Goal: Contribute content: Contribute content

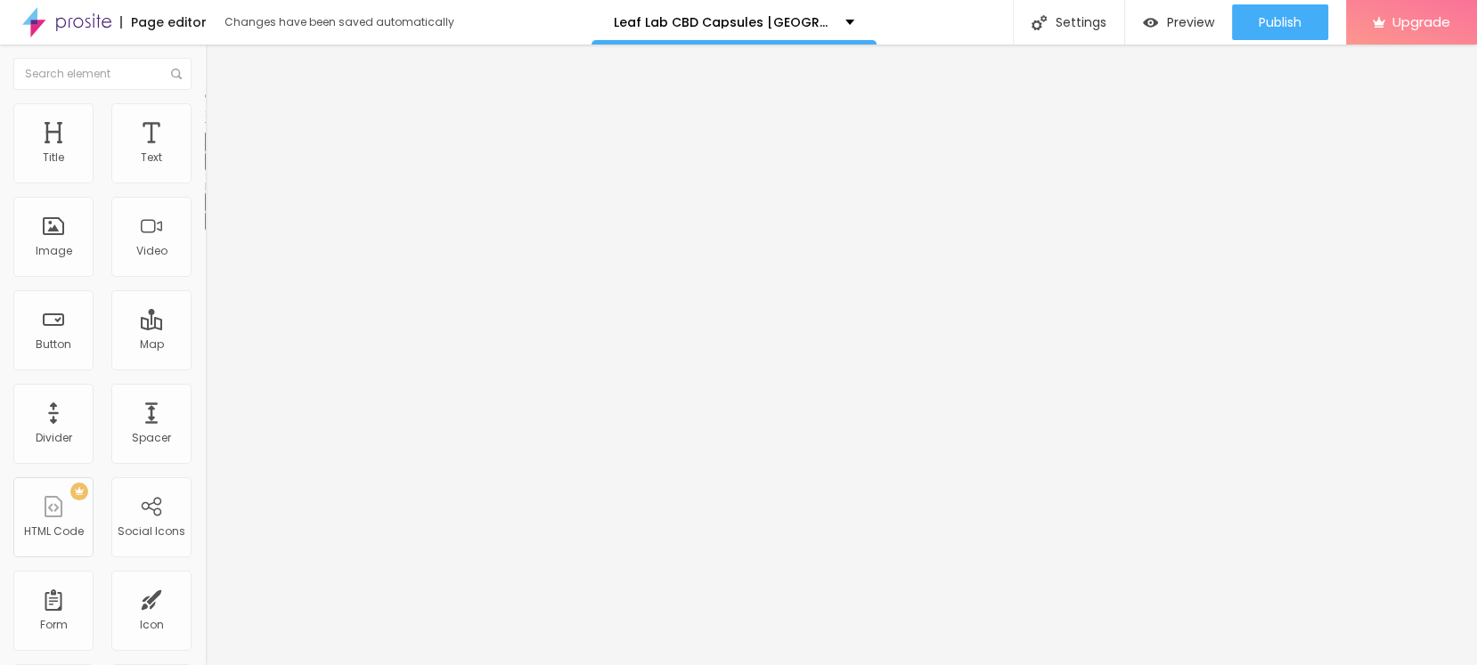
click at [205, 171] on button "button" at bounding box center [217, 161] width 25 height 19
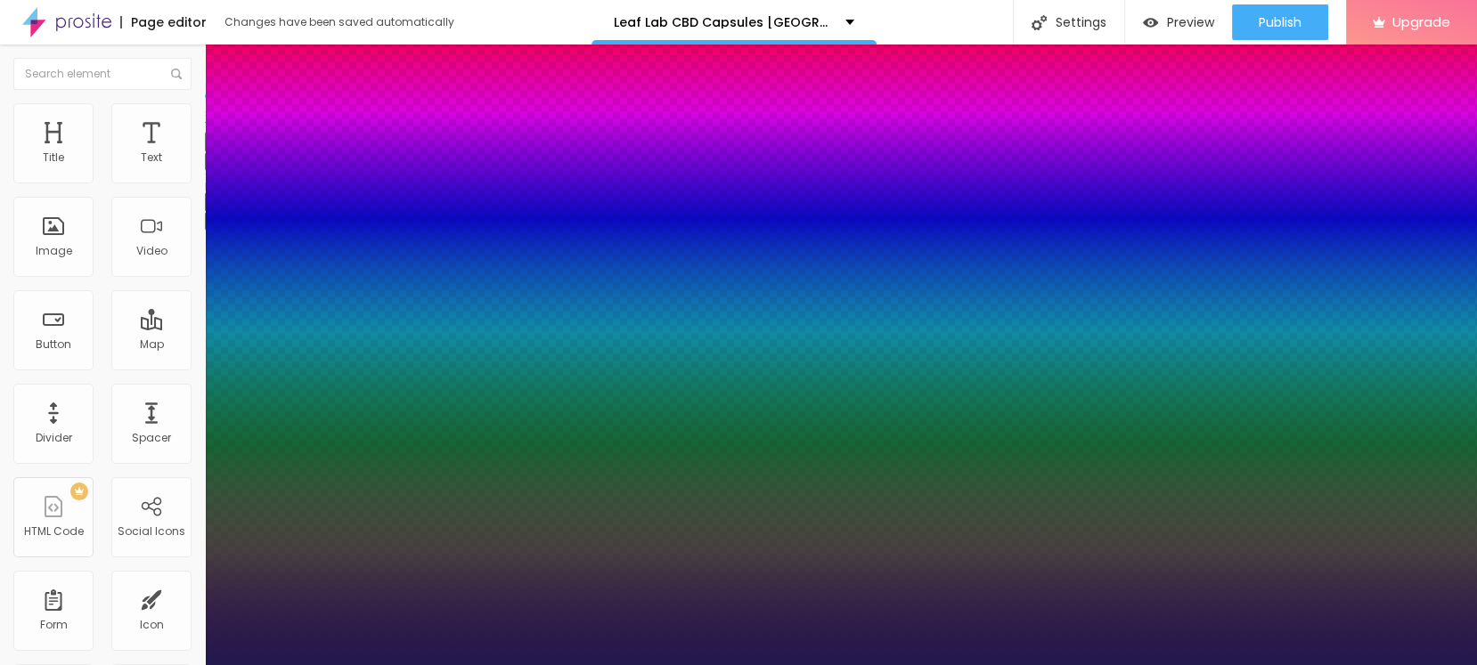
type input "1"
select select "KalamLight"
type input "1"
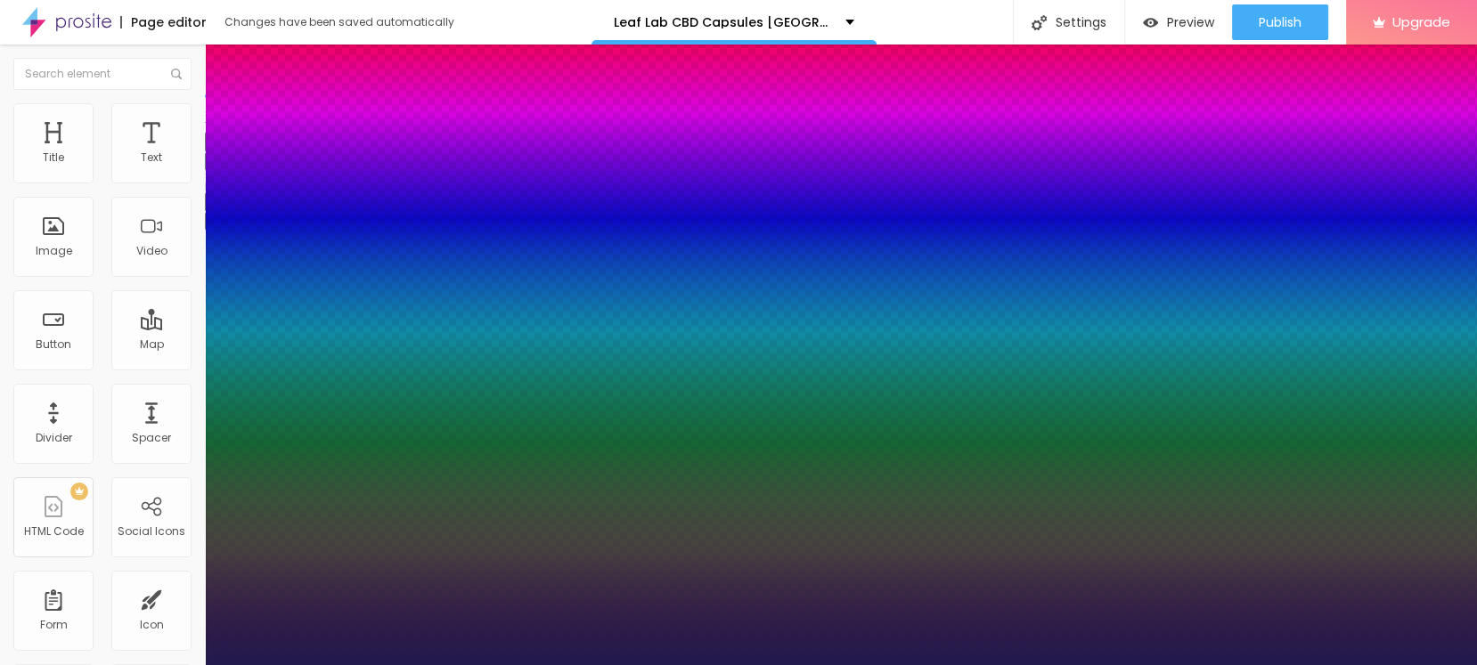
click at [485, 664] on div at bounding box center [738, 665] width 1477 height 0
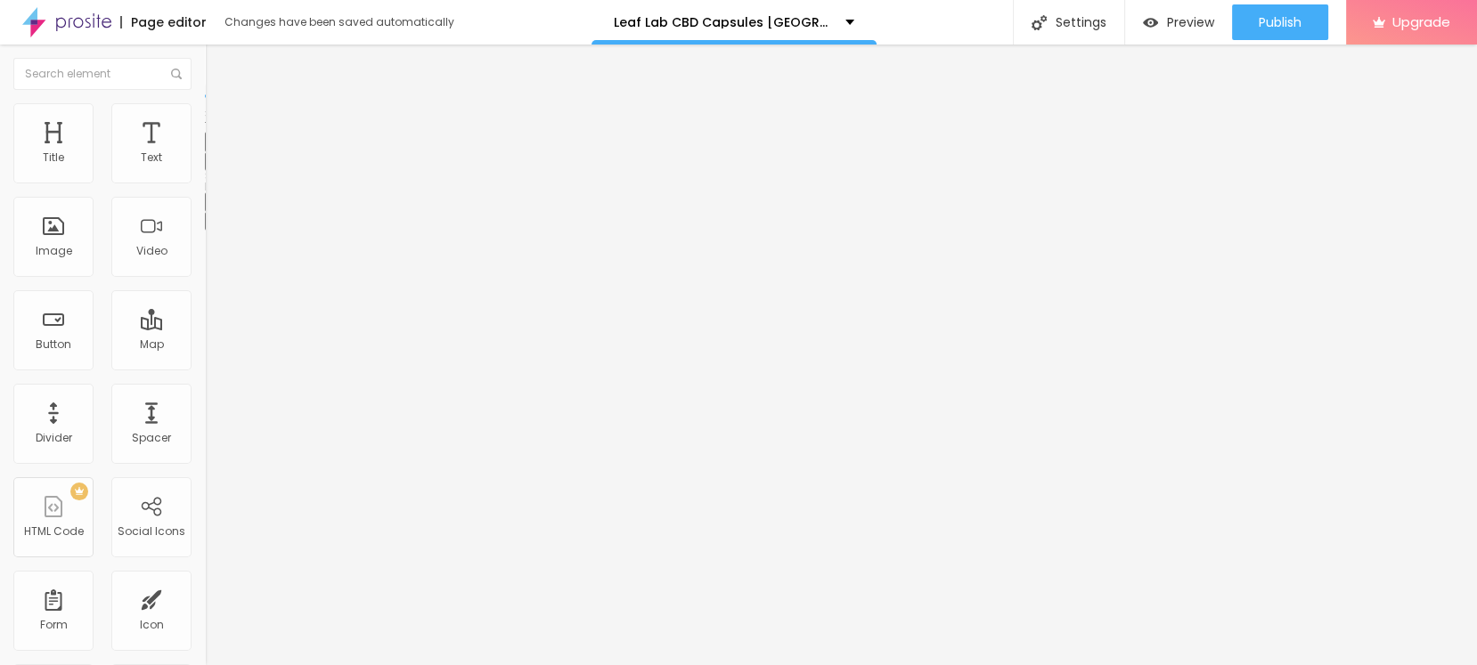
click at [205, 171] on button "button" at bounding box center [217, 161] width 25 height 19
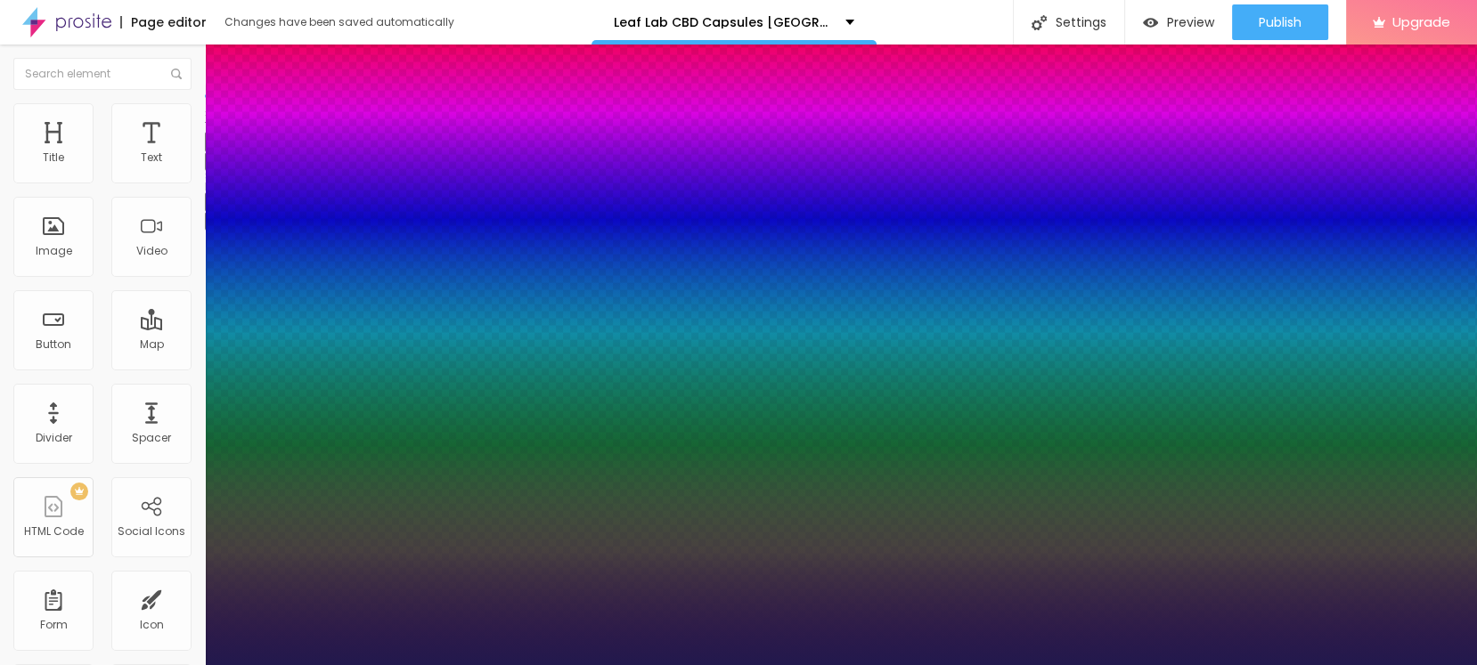
type input "1"
type input "18"
type input "1"
type input "19"
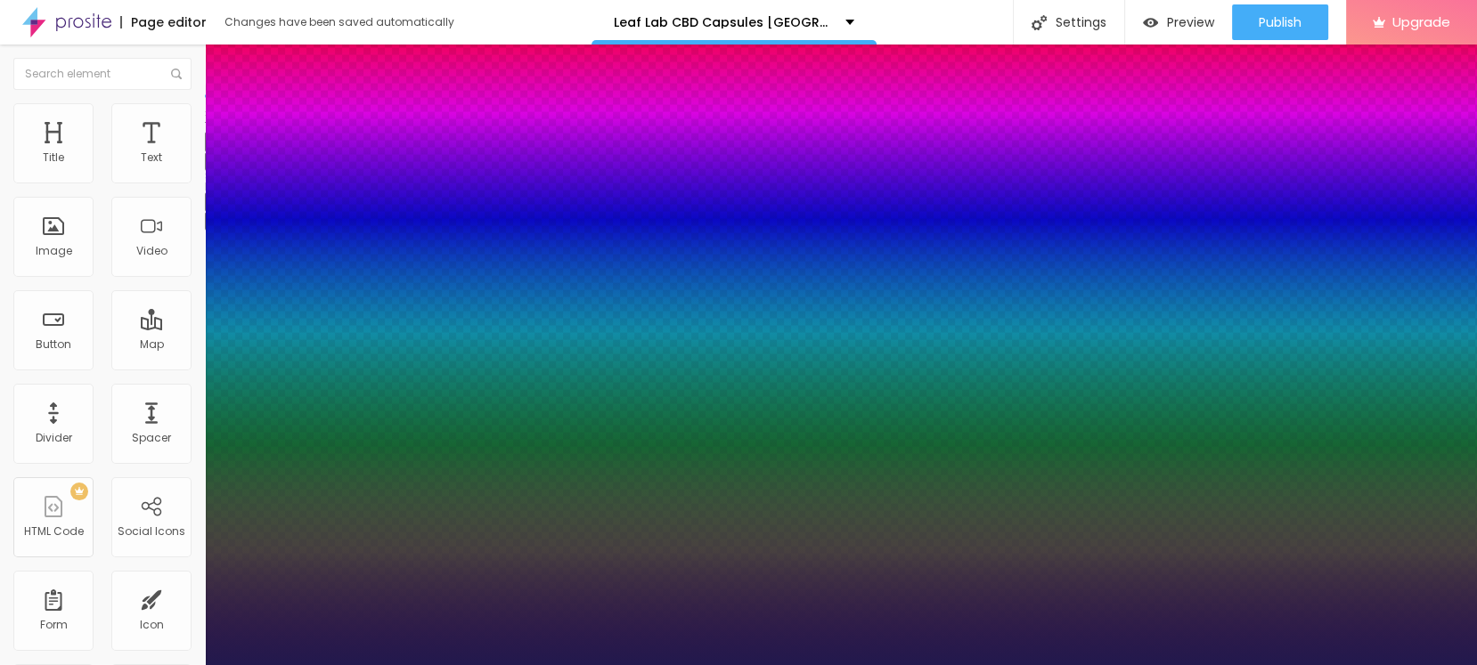
type input "19"
type input "1"
type input "21"
type input "1"
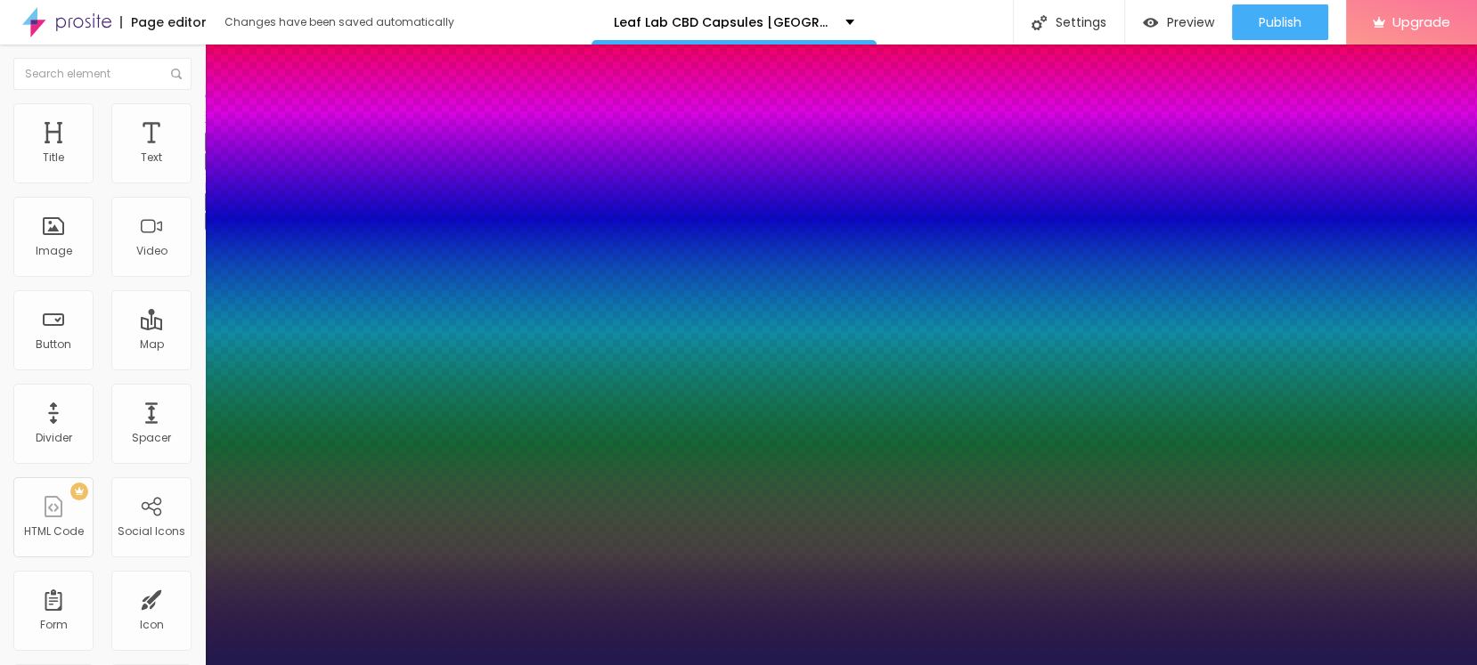
type input "22"
type input "1"
type input "23"
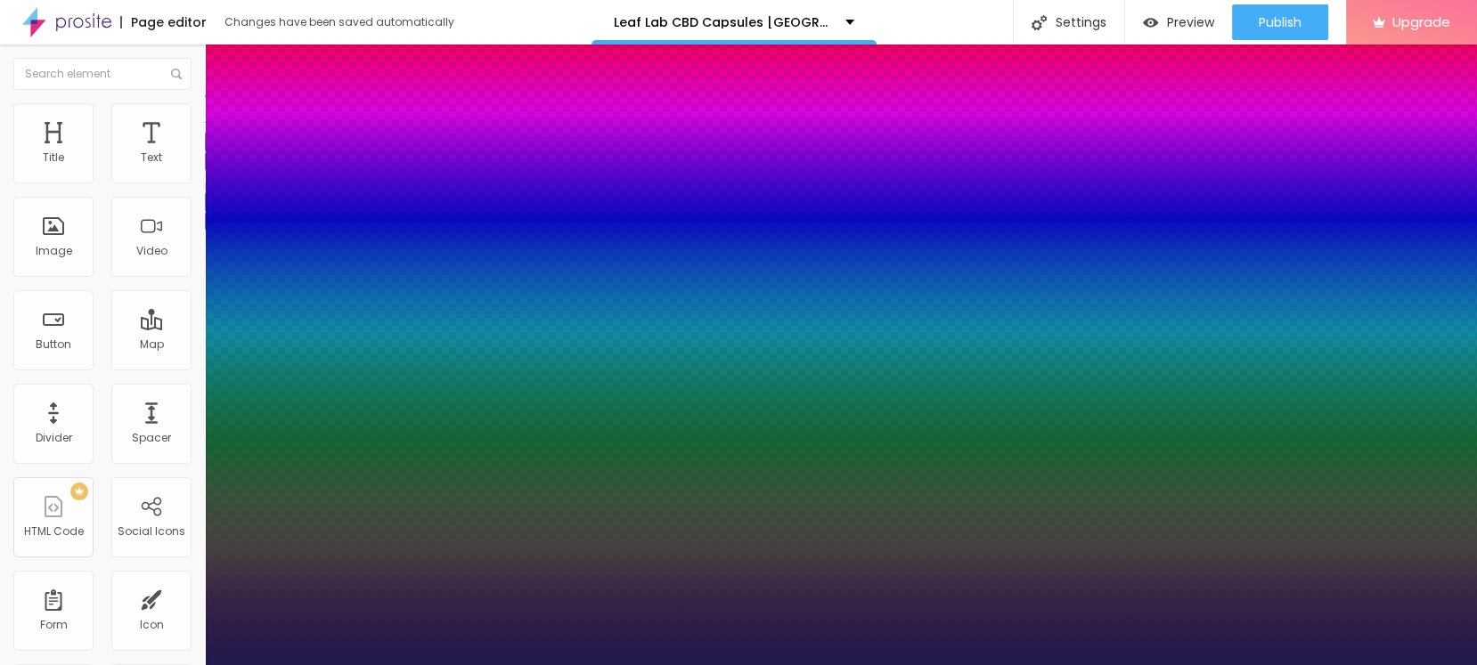
type input "1"
type input "26"
type input "1"
type input "27"
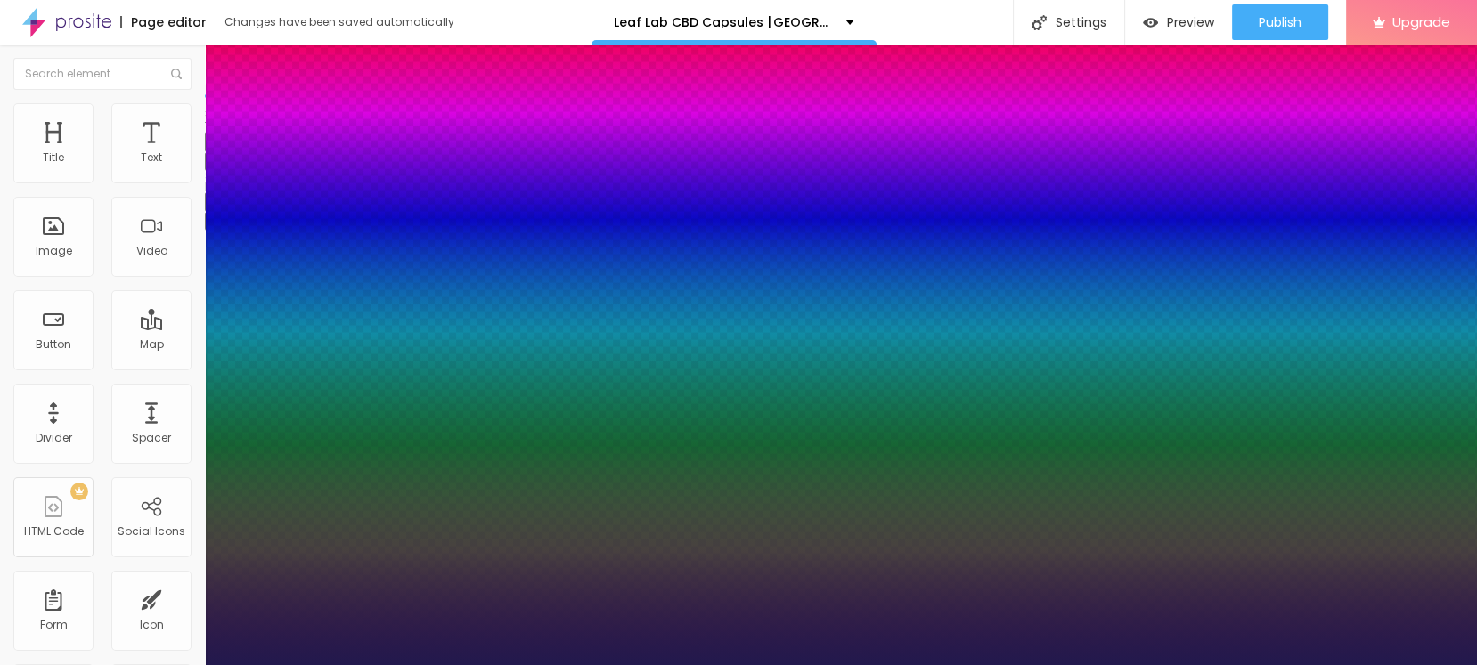
type input "27"
type input "1"
type input "29"
type input "1"
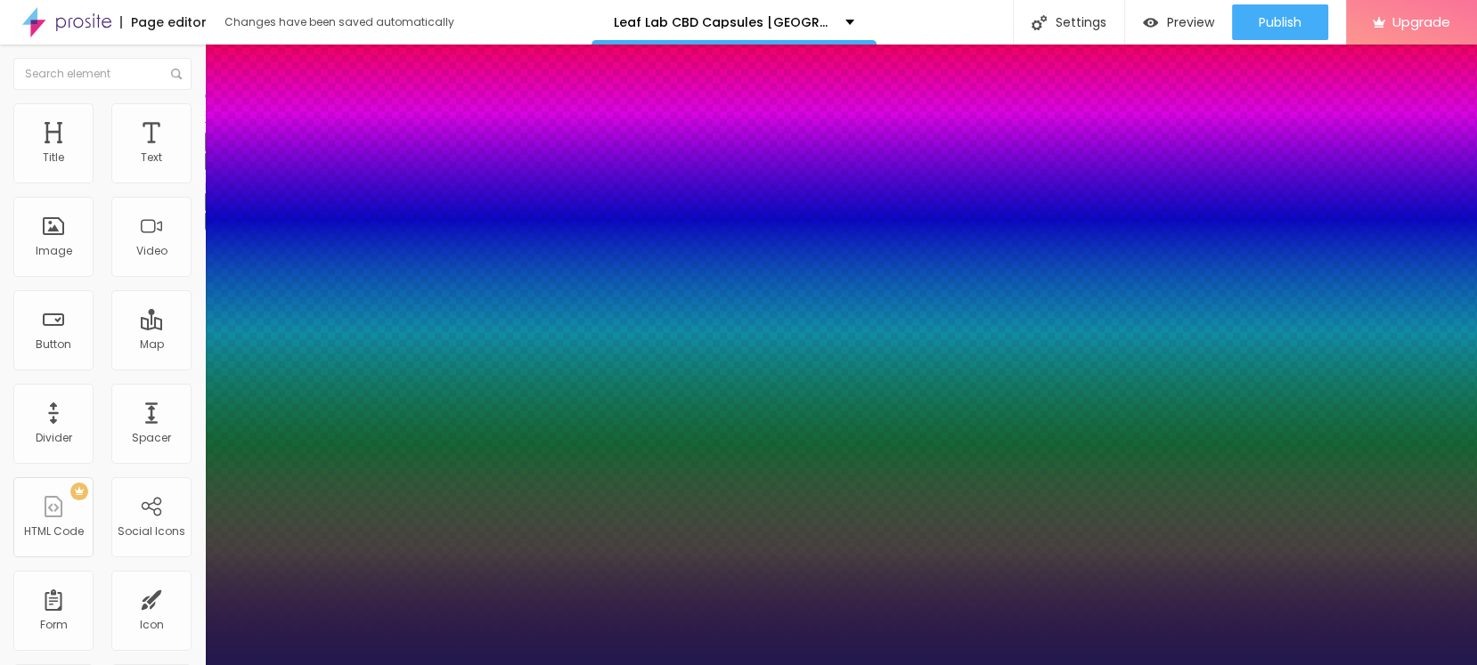
type input "30"
type input "1"
type input "31"
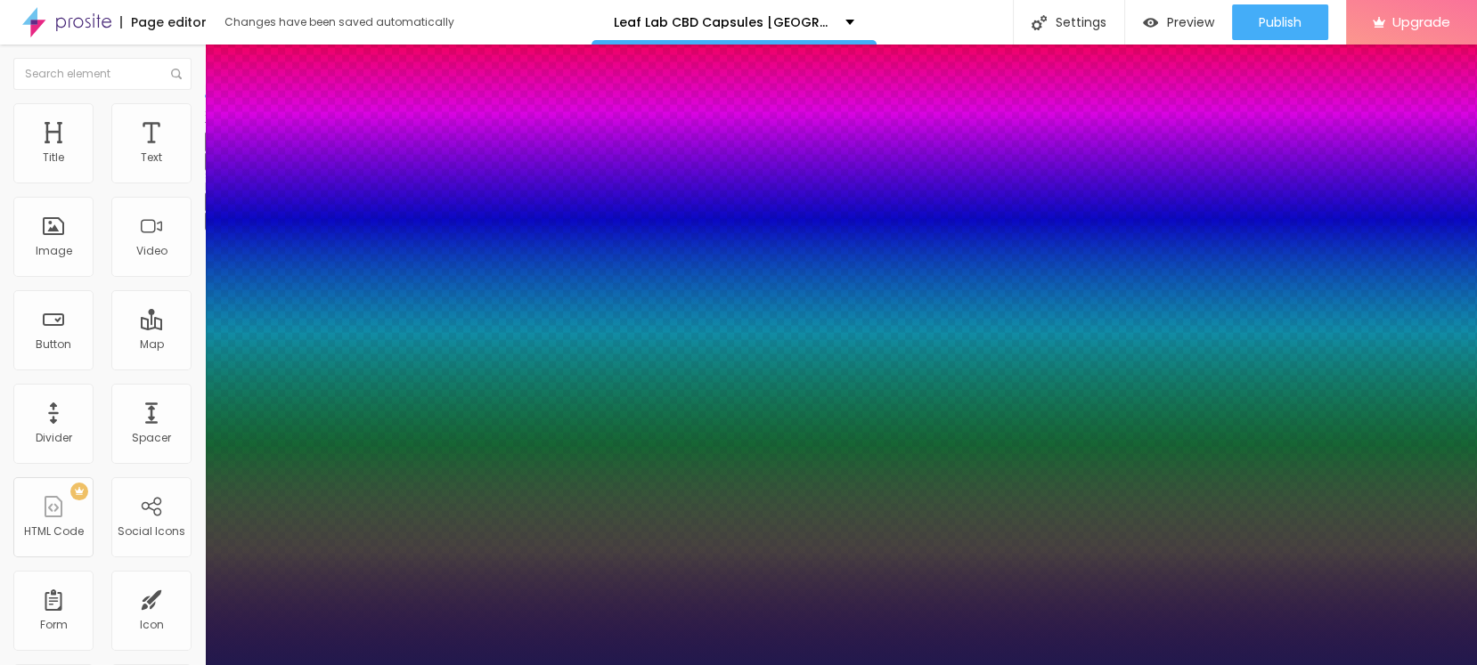
type input "1"
type input "32"
type input "1"
type input "33"
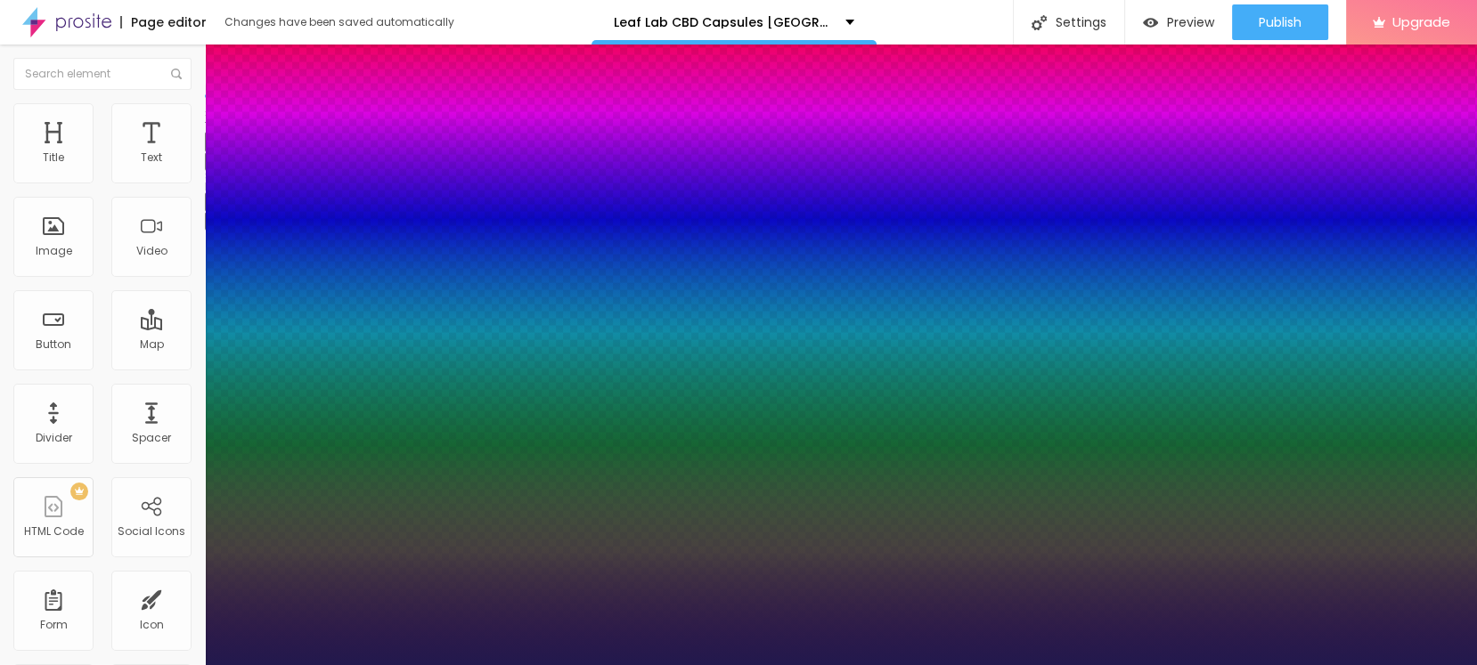
type input "33"
type input "1"
type input "35"
type input "1"
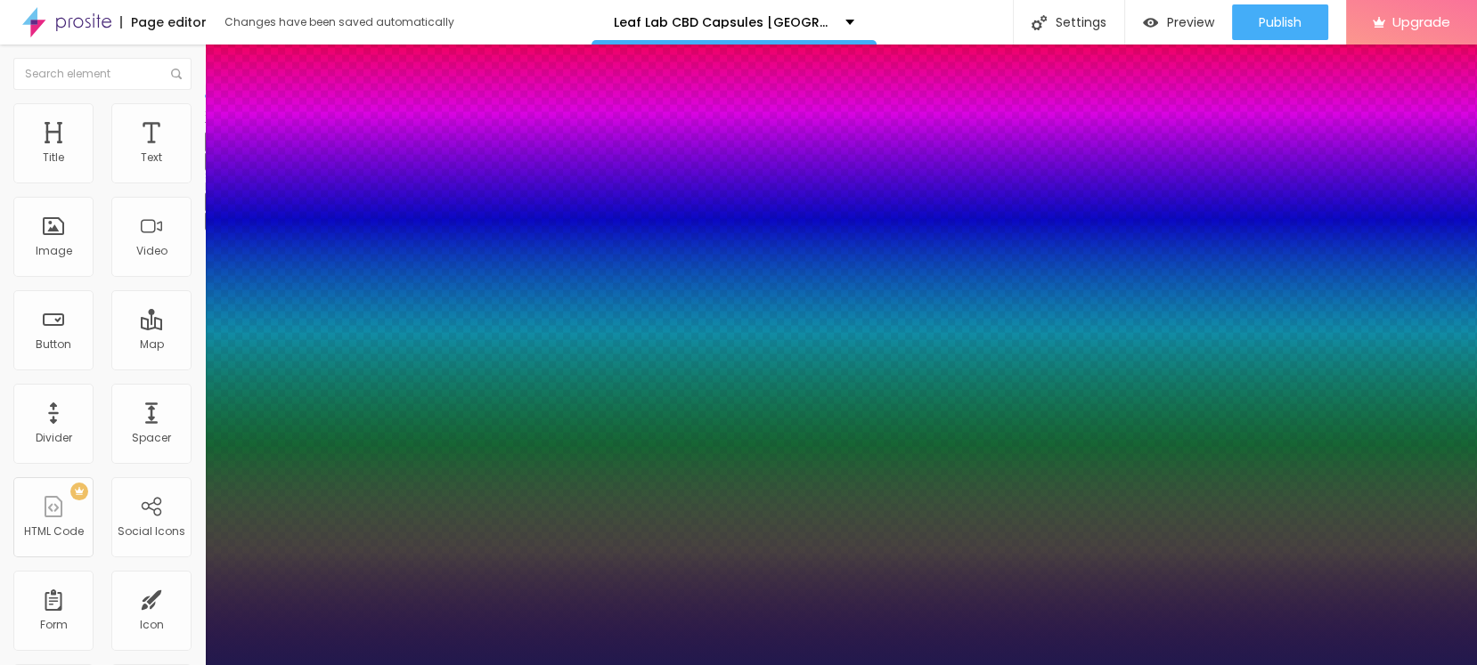
type input "36"
type input "1"
type input "37"
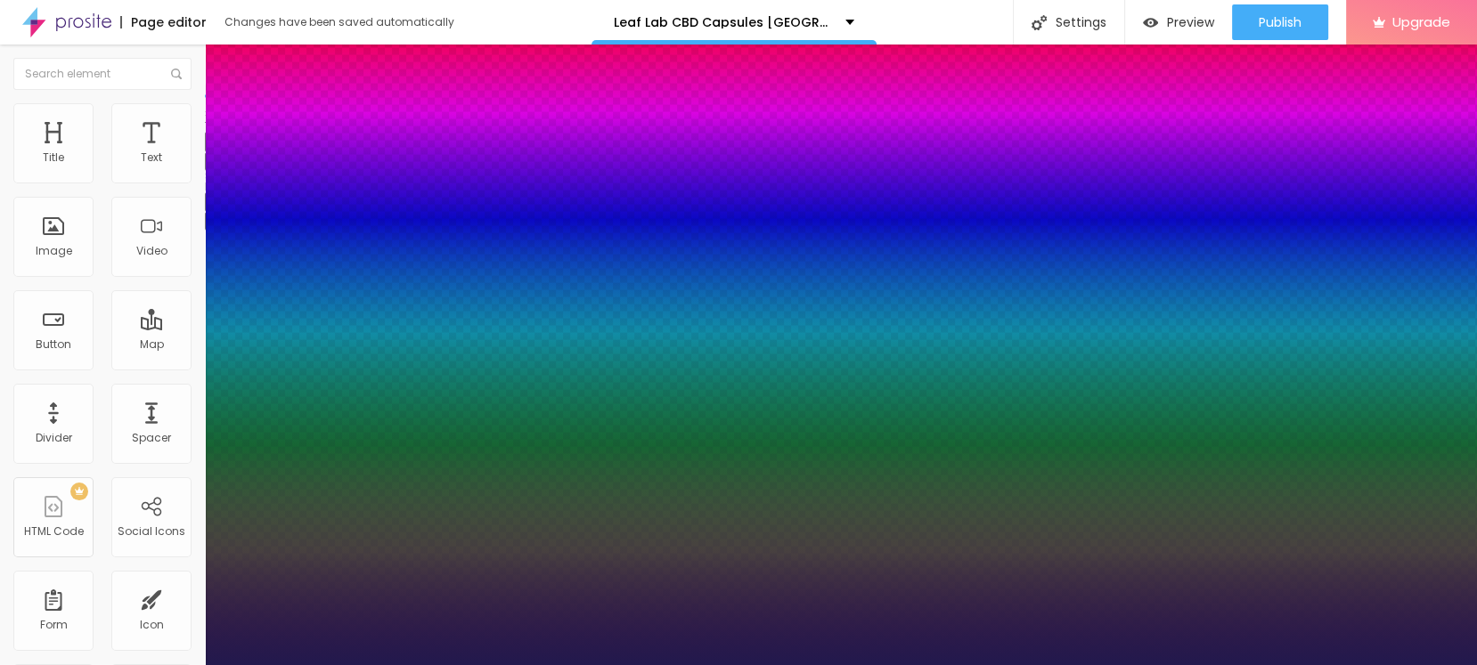
type input "1"
type input "40"
type input "1"
type input "41"
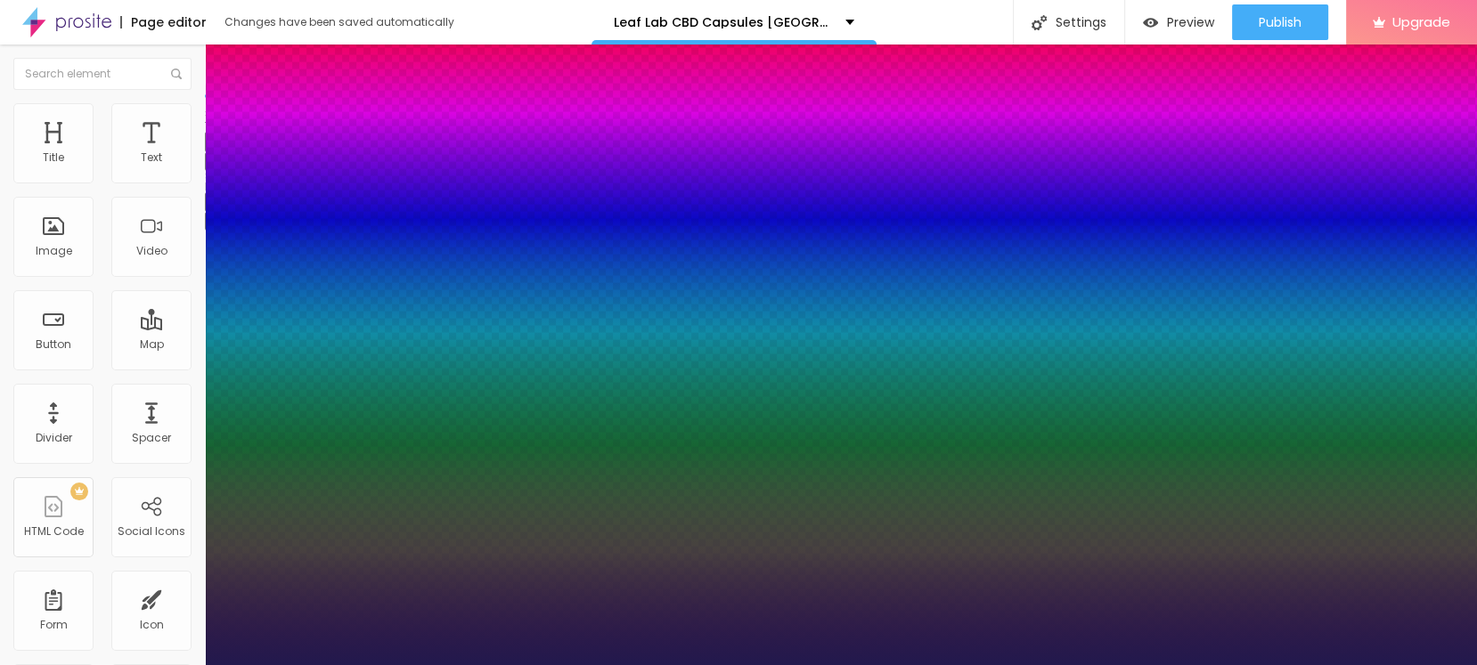
type input "41"
type input "1"
type input "42"
type input "1"
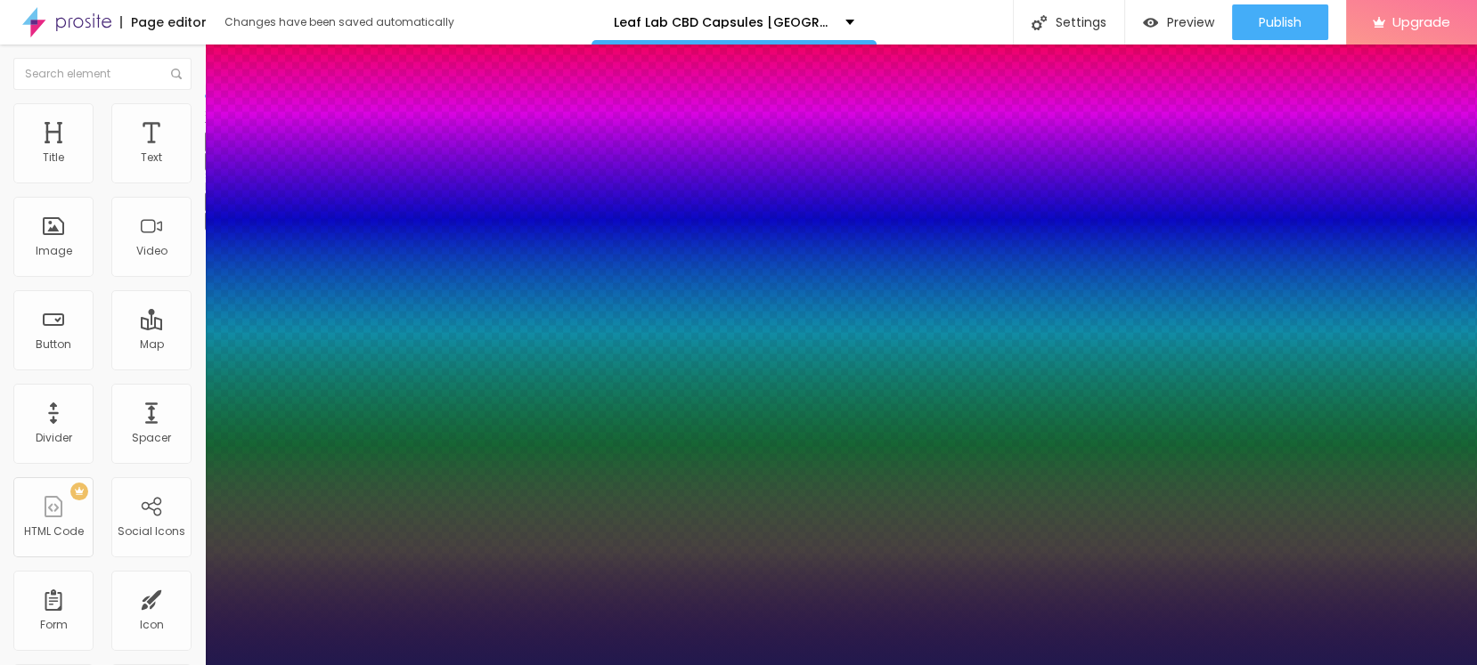
type input "43"
type input "1"
type input "44"
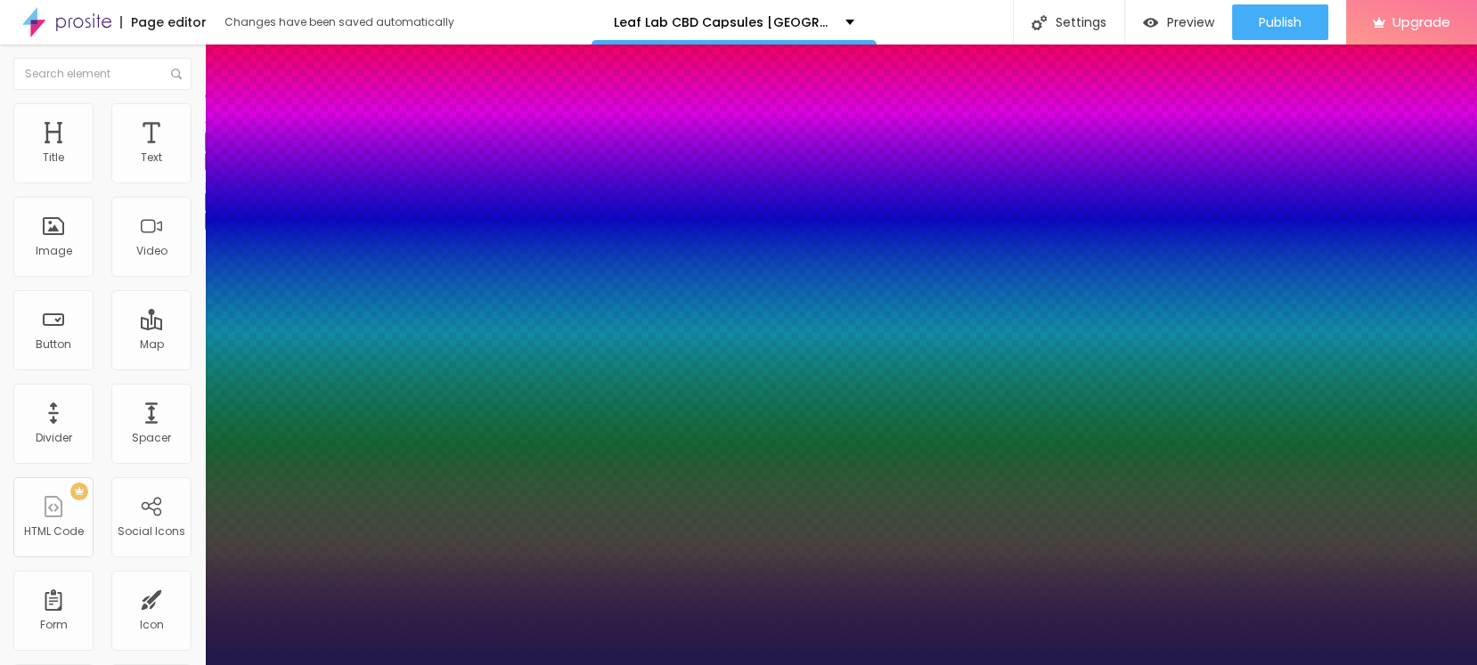
type input "1"
type input "46"
type input "1"
type input "47"
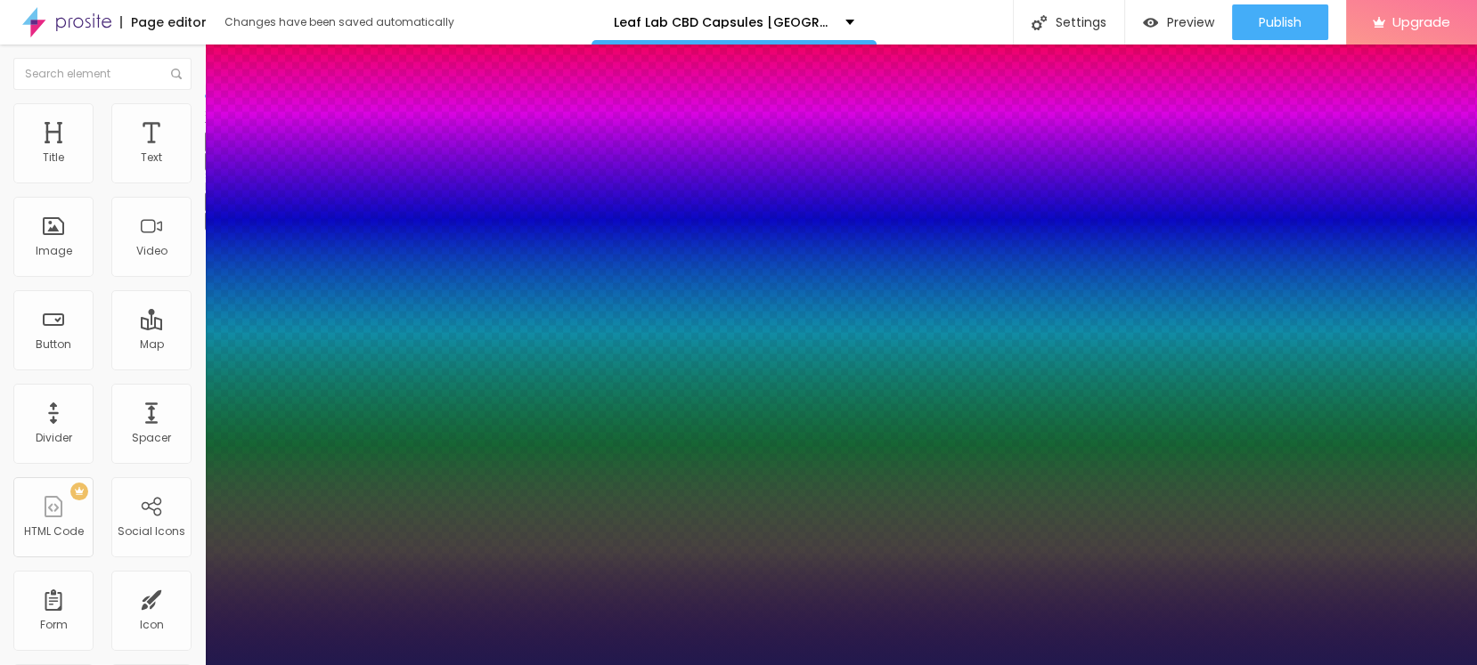
type input "47"
type input "1"
type input "49"
type input "1"
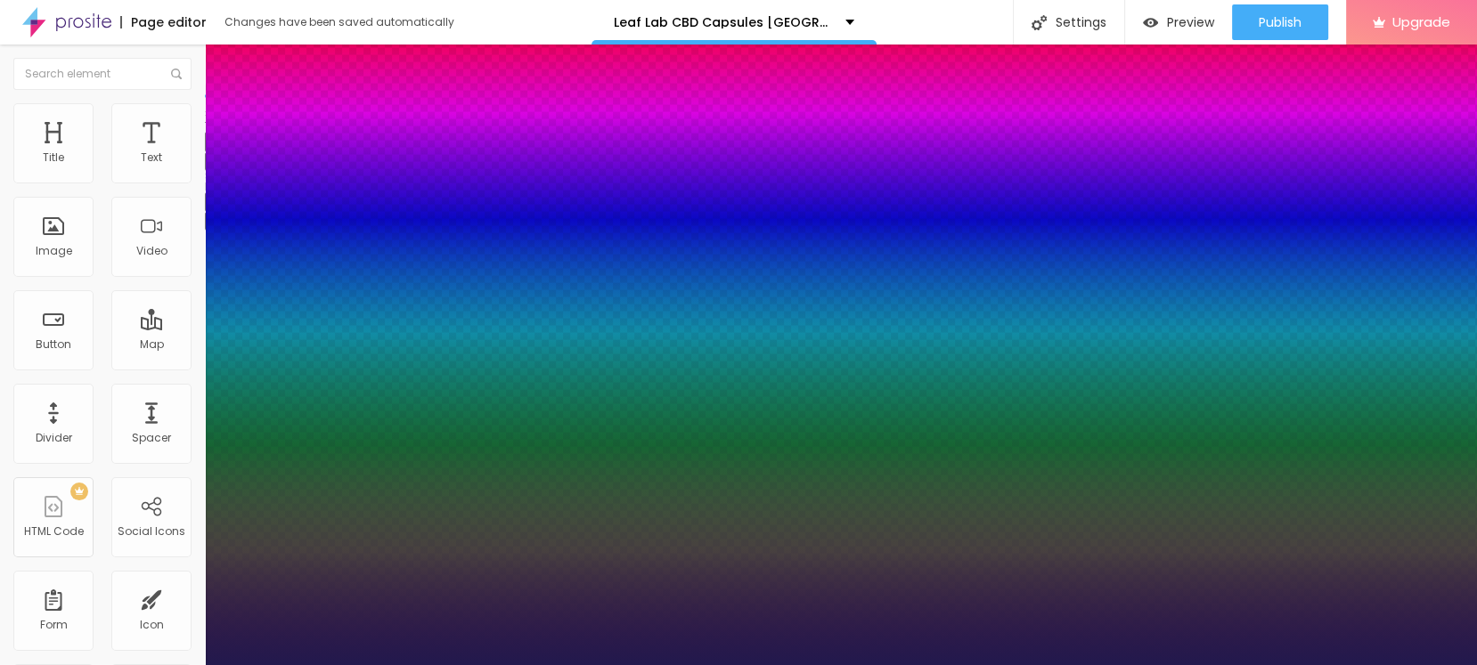
type input "50"
type input "1"
type input "47"
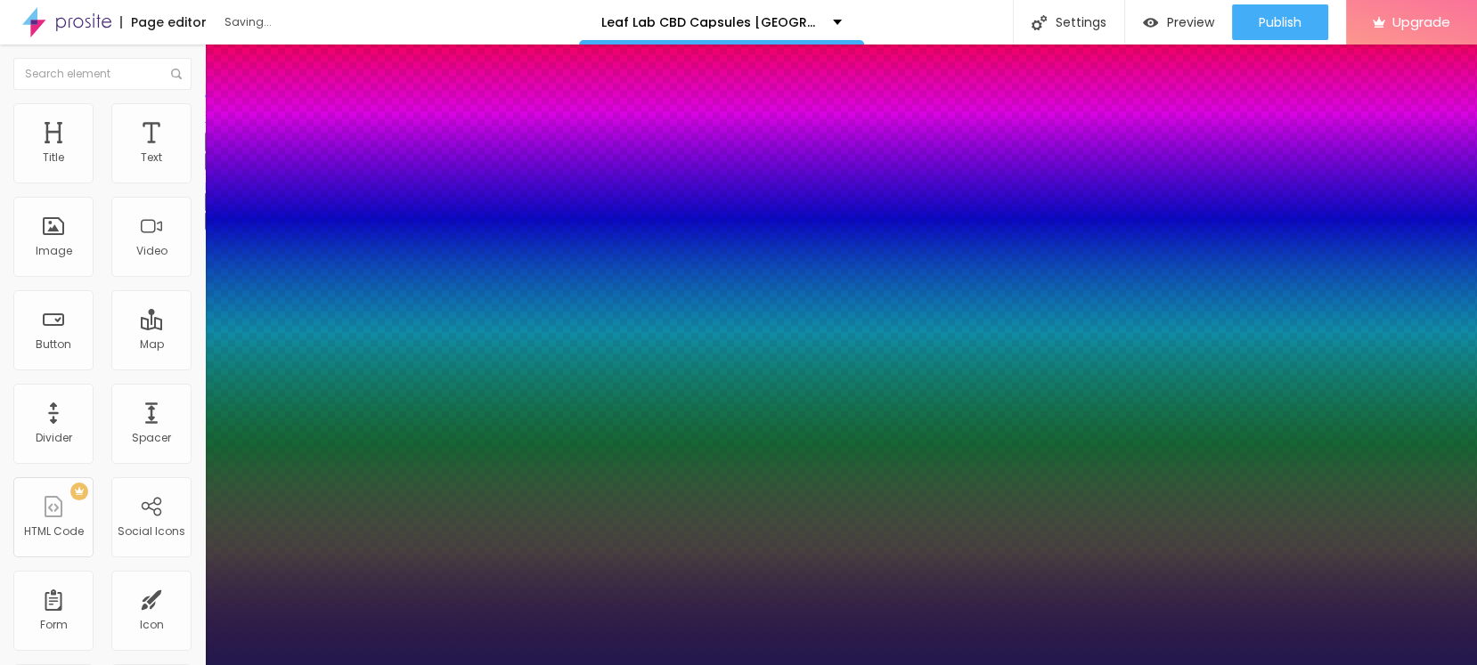
type input "1"
type input "46"
type input "1"
type input "44"
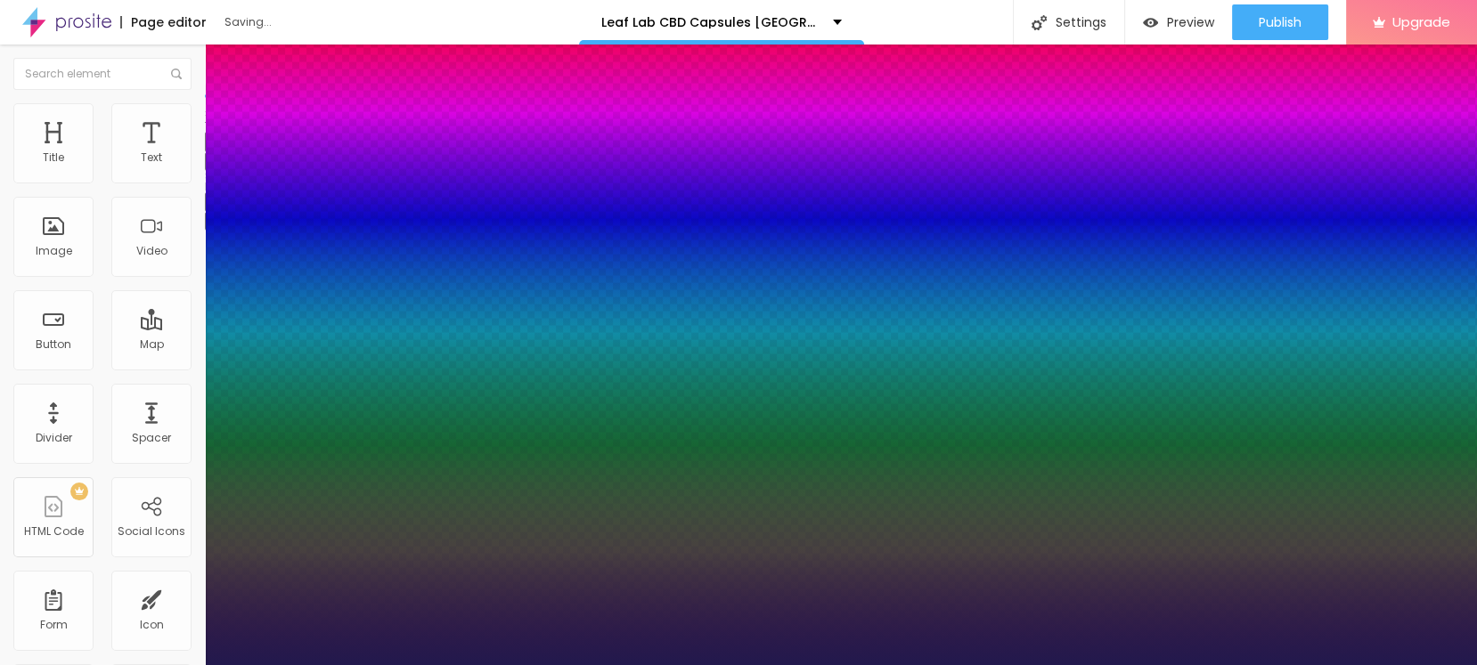
type input "44"
type input "1"
type input "43"
type input "1"
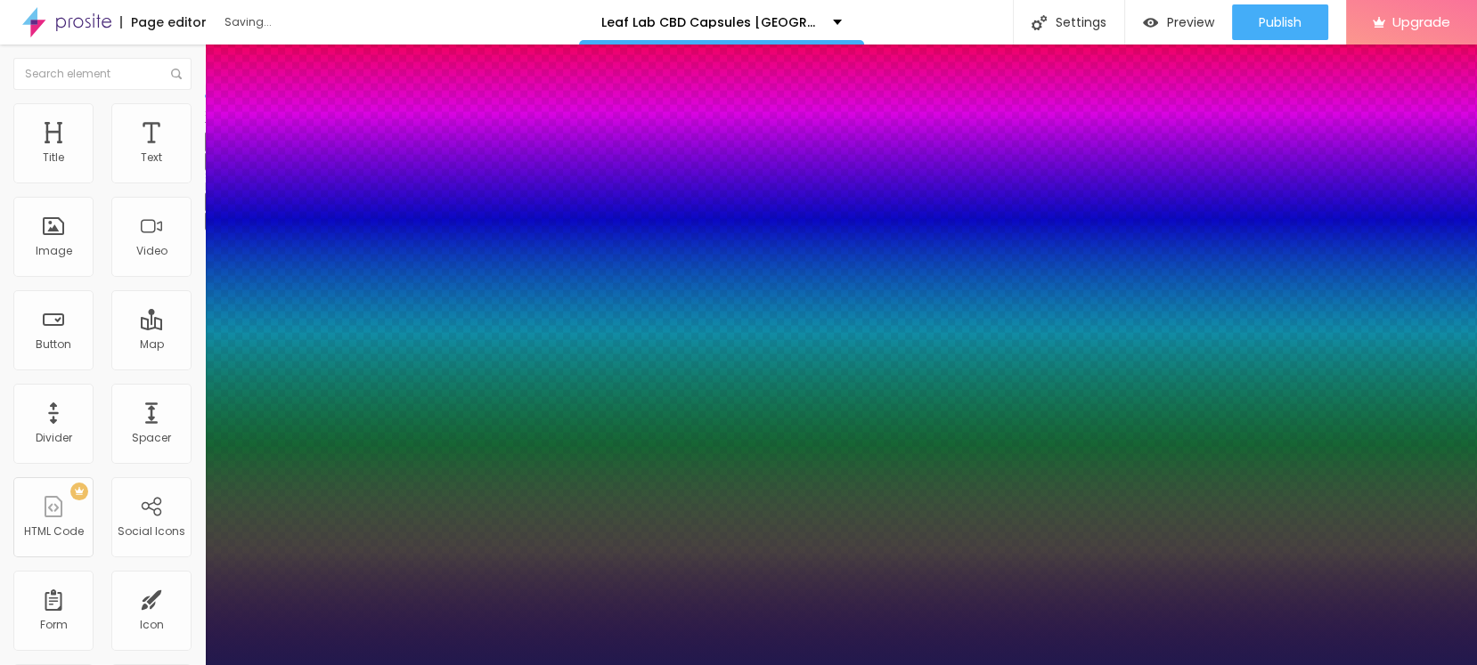
type input "42"
type input "1"
drag, startPoint x: 242, startPoint y: 304, endPoint x: 495, endPoint y: 322, distance: 253.6
type input "42"
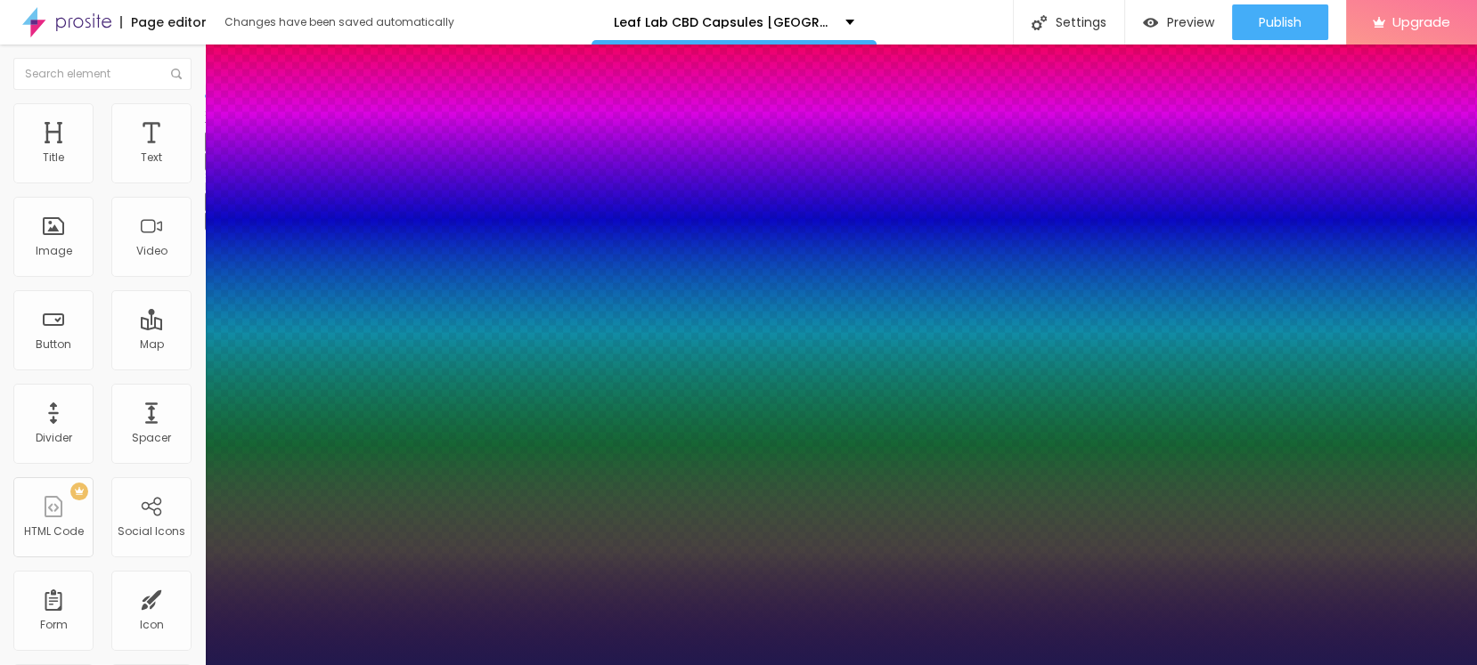
click at [650, 664] on div at bounding box center [738, 665] width 1477 height 0
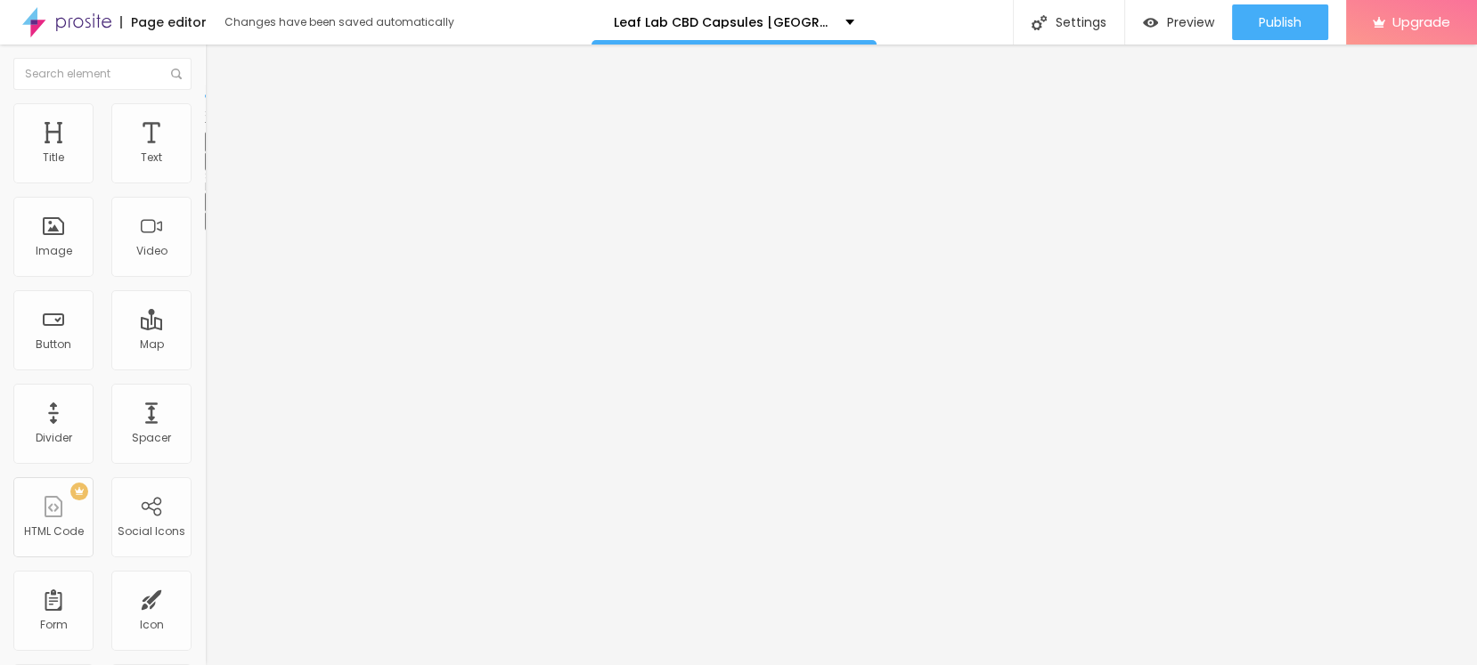
click at [205, 72] on button "Edit Text" at bounding box center [307, 65] width 205 height 41
click at [218, 68] on div "Edit Text" at bounding box center [258, 65] width 81 height 14
click at [205, 153] on span "Add image" at bounding box center [241, 145] width 73 height 15
drag, startPoint x: 494, startPoint y: 265, endPoint x: 791, endPoint y: 384, distance: 319.4
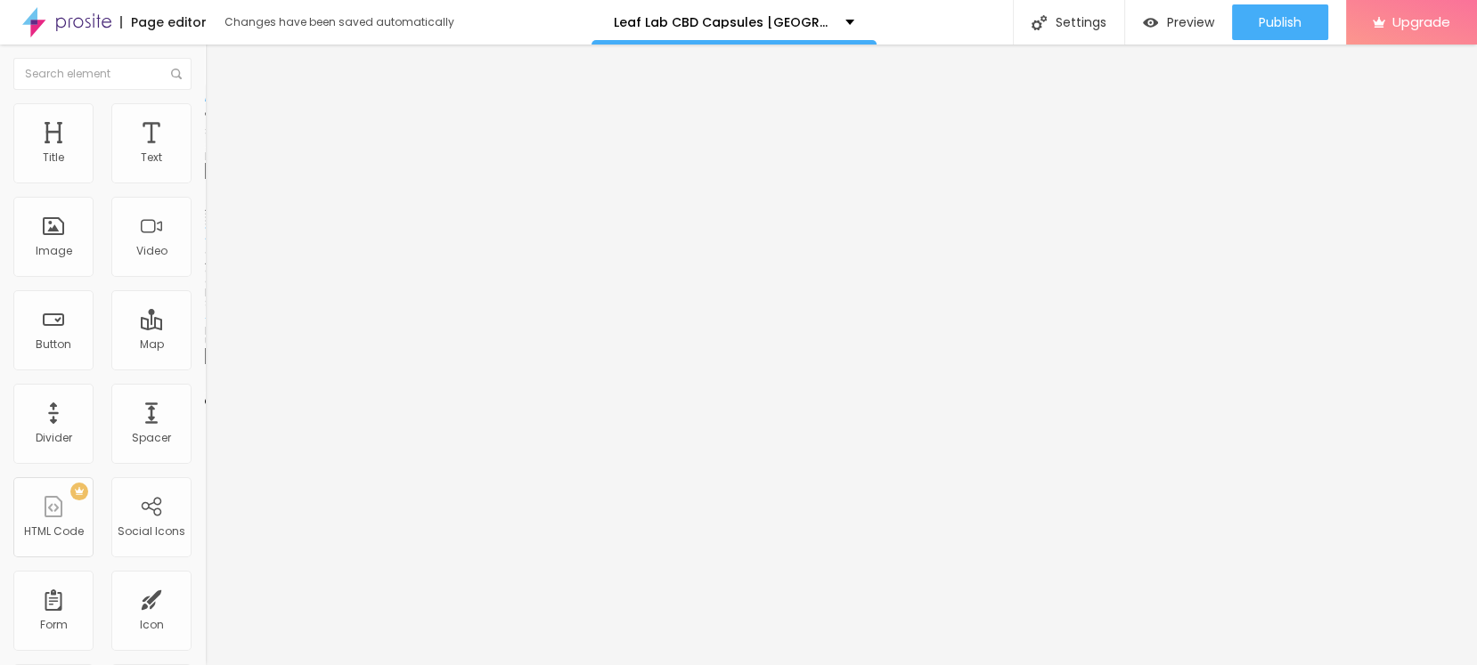
click at [205, 180] on input "text" at bounding box center [312, 171] width 214 height 18
paste input "[URL][DOMAIN_NAME]"
type input "[URL][DOMAIN_NAME]"
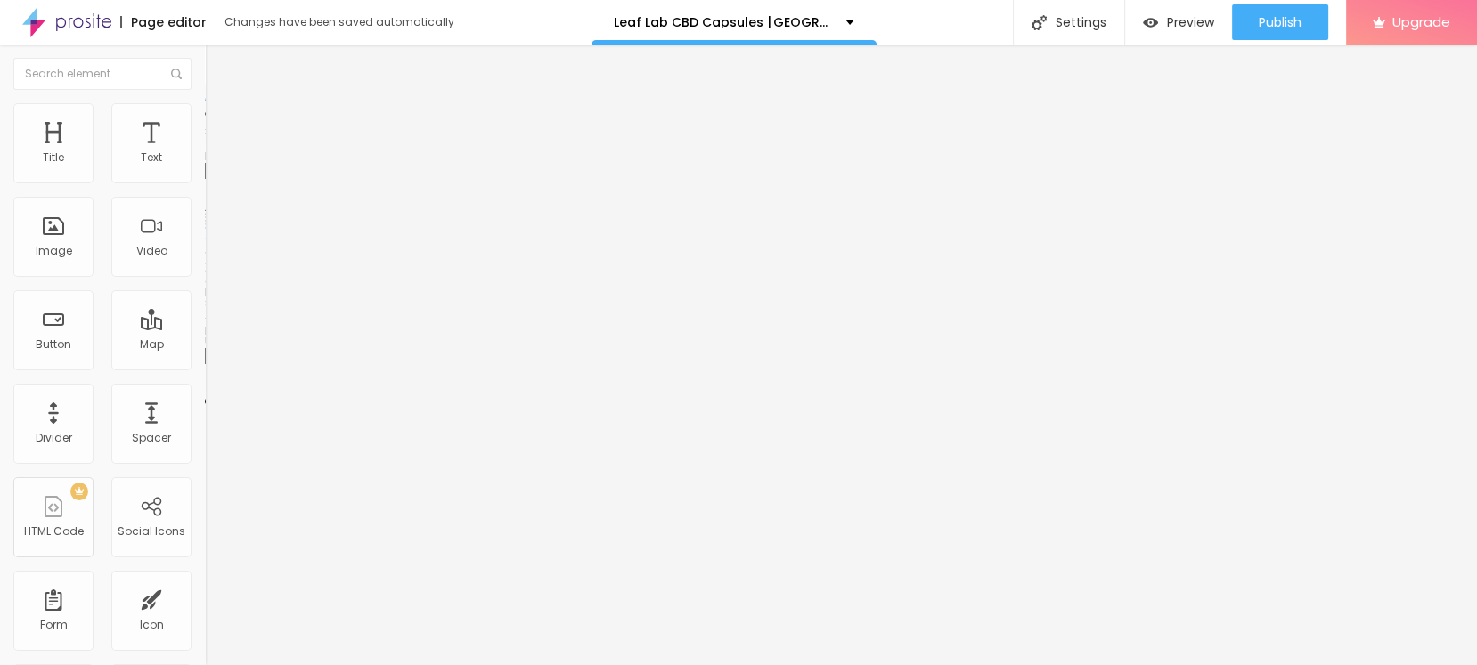
scroll to position [0, 0]
click at [205, 365] on input "https://" at bounding box center [312, 356] width 214 height 18
paste input "[DOMAIN_NAME][URL]"
type input "[URL][DOMAIN_NAME]"
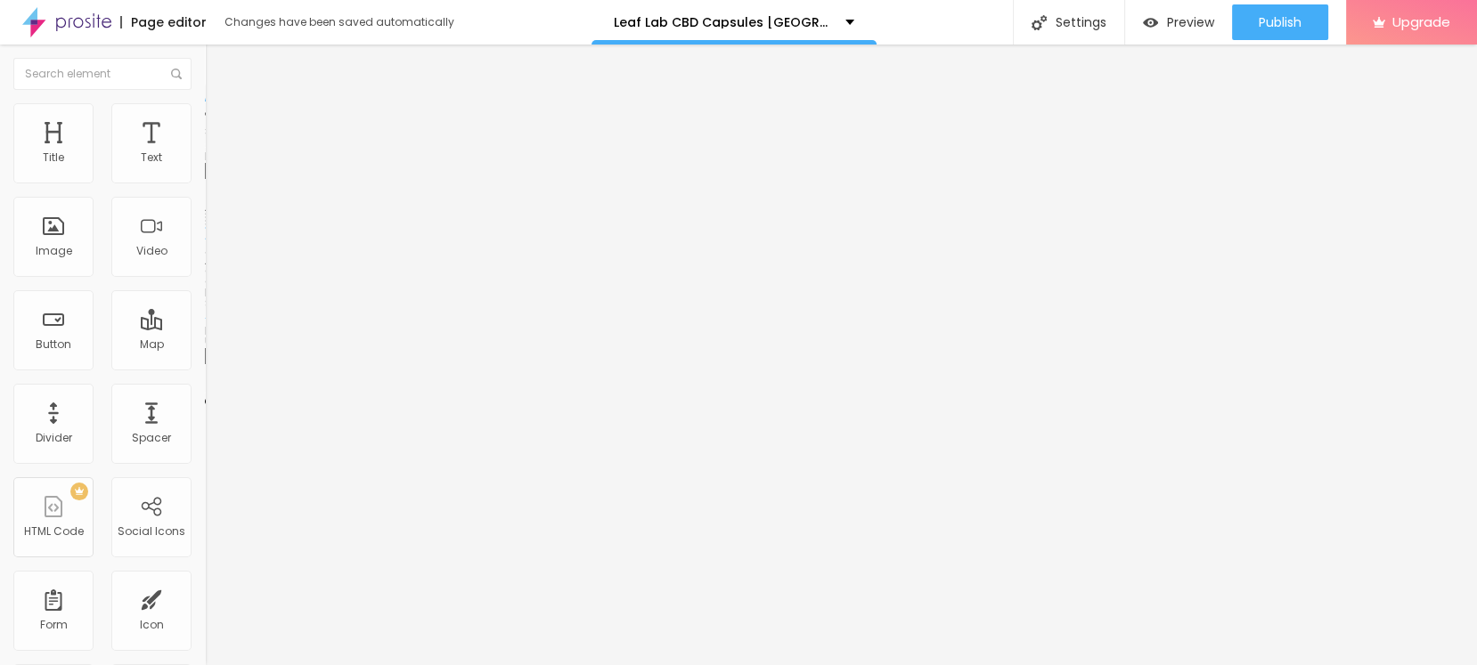
click at [205, 180] on input "[URL][DOMAIN_NAME]" at bounding box center [312, 171] width 214 height 18
paste input "Leaf Lab CBD Capsules [GEOGRAPHIC_DATA]"
type input "Leaf Lab CBD Capsules [GEOGRAPHIC_DATA]"
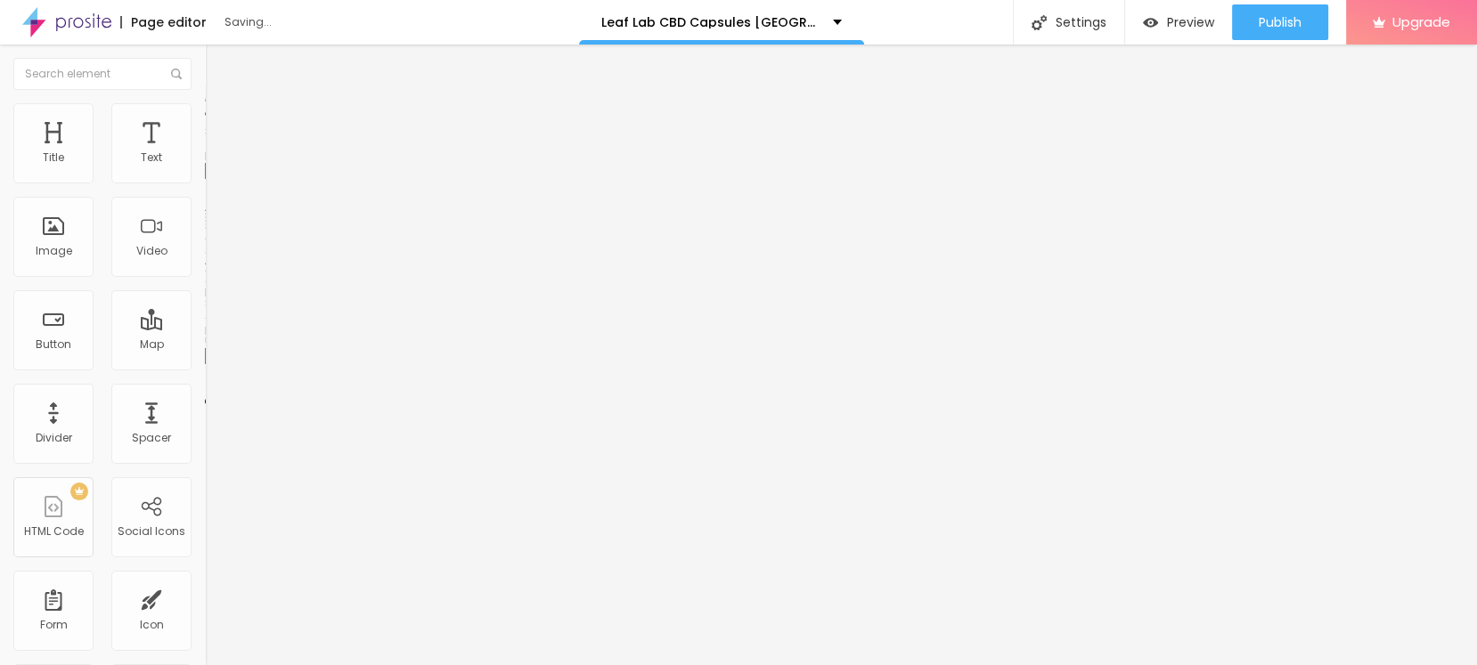
click at [221, 123] on span "Style" at bounding box center [234, 115] width 26 height 15
drag, startPoint x: 180, startPoint y: 196, endPoint x: 157, endPoint y: 199, distance: 23.3
click at [205, 184] on div at bounding box center [307, 176] width 205 height 16
type input "95"
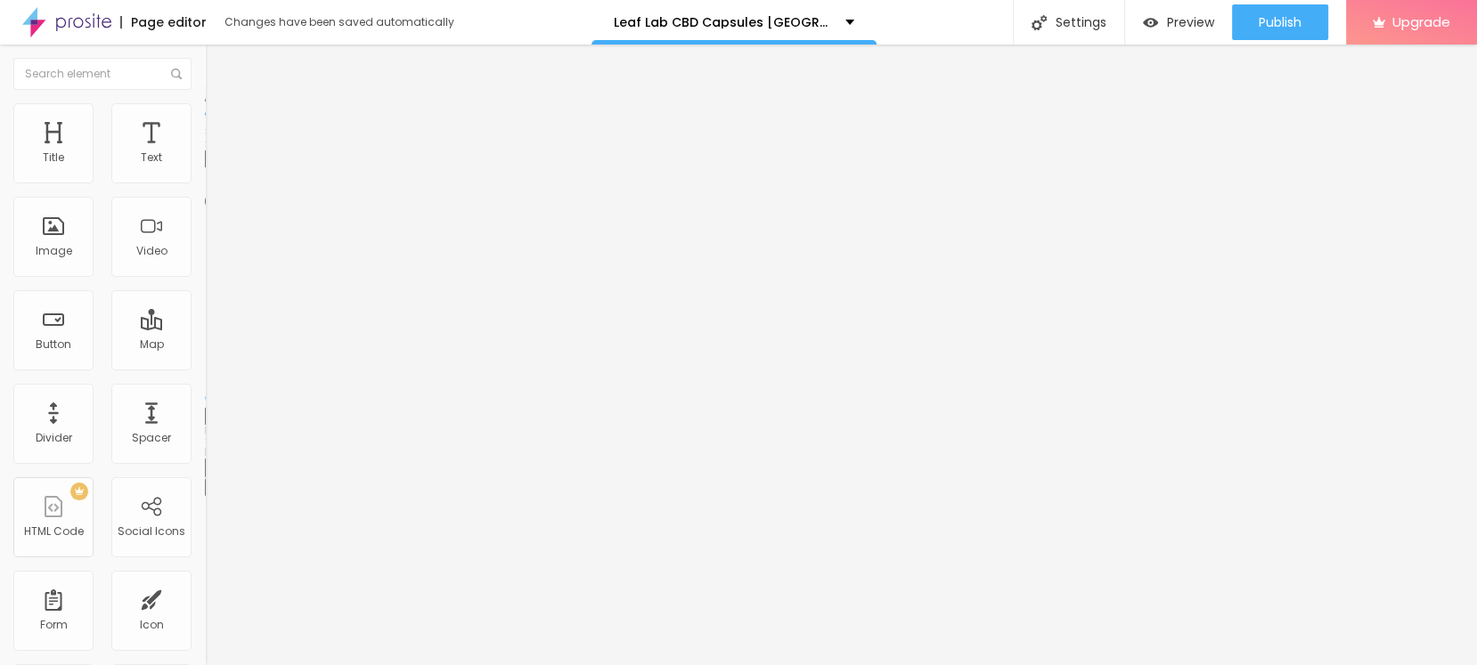
type input "85"
type input "75"
type input "60"
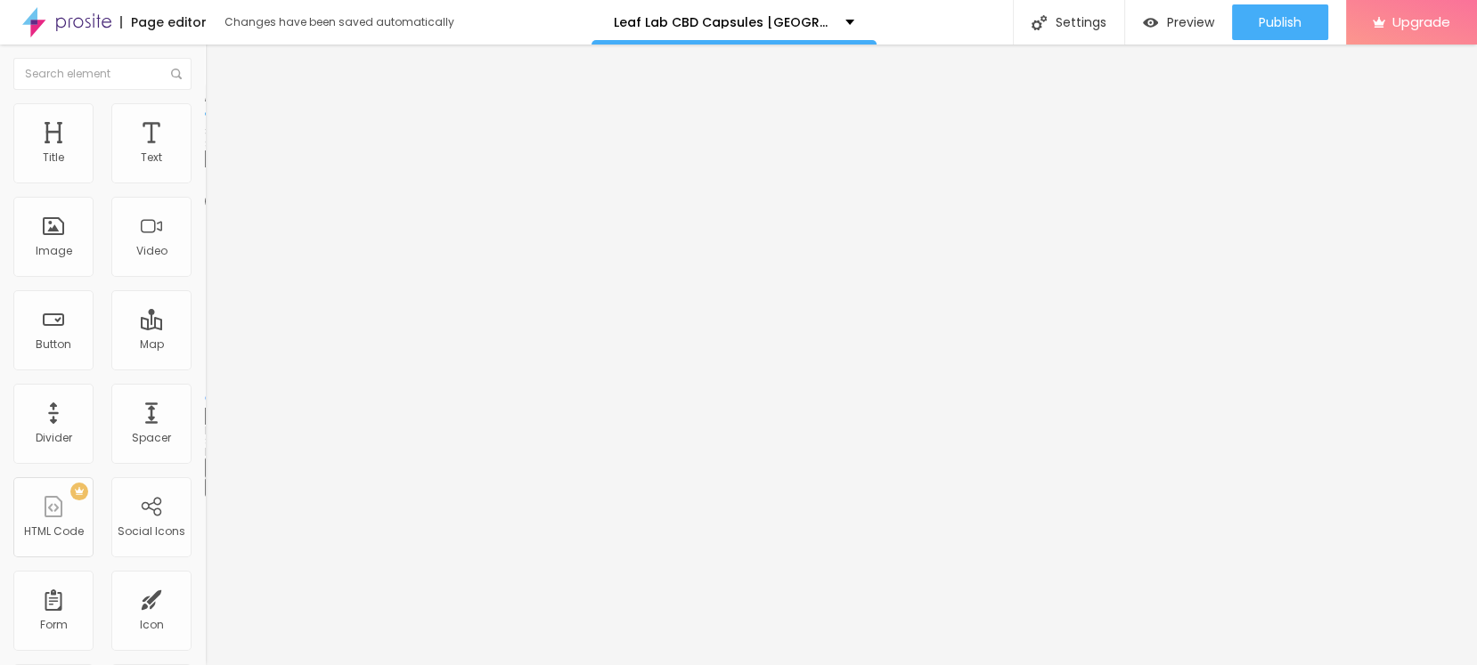
type input "60"
type input "50"
type input "40"
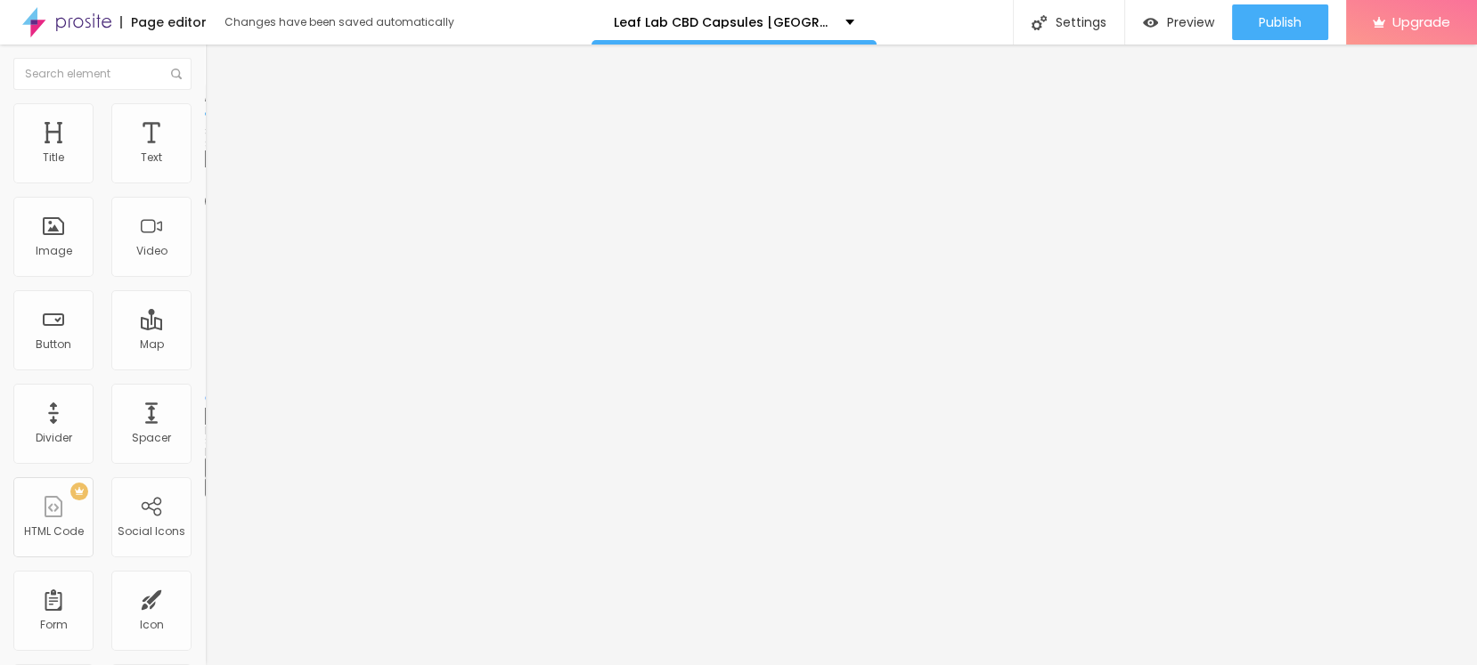
type input "35"
type input "30"
type input "25"
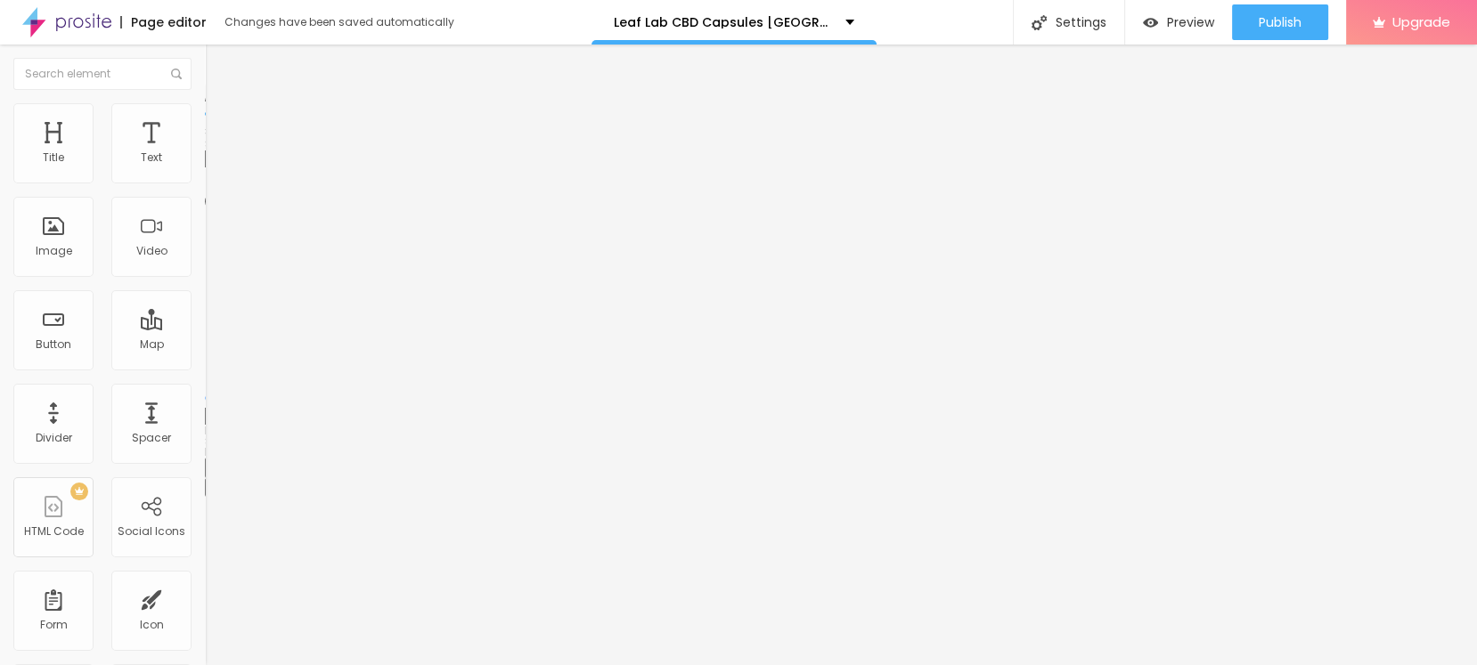
type input "25"
type input "30"
type input "35"
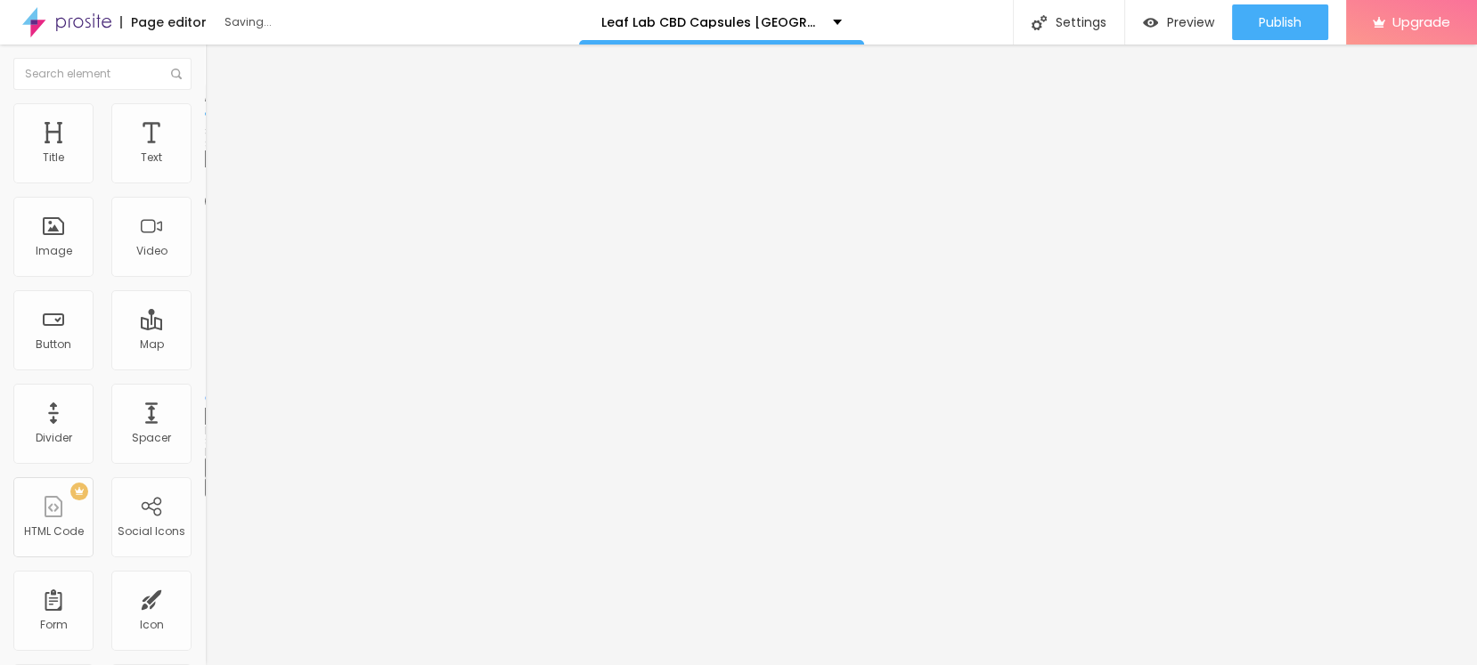
type input "40"
type input "45"
type input "40"
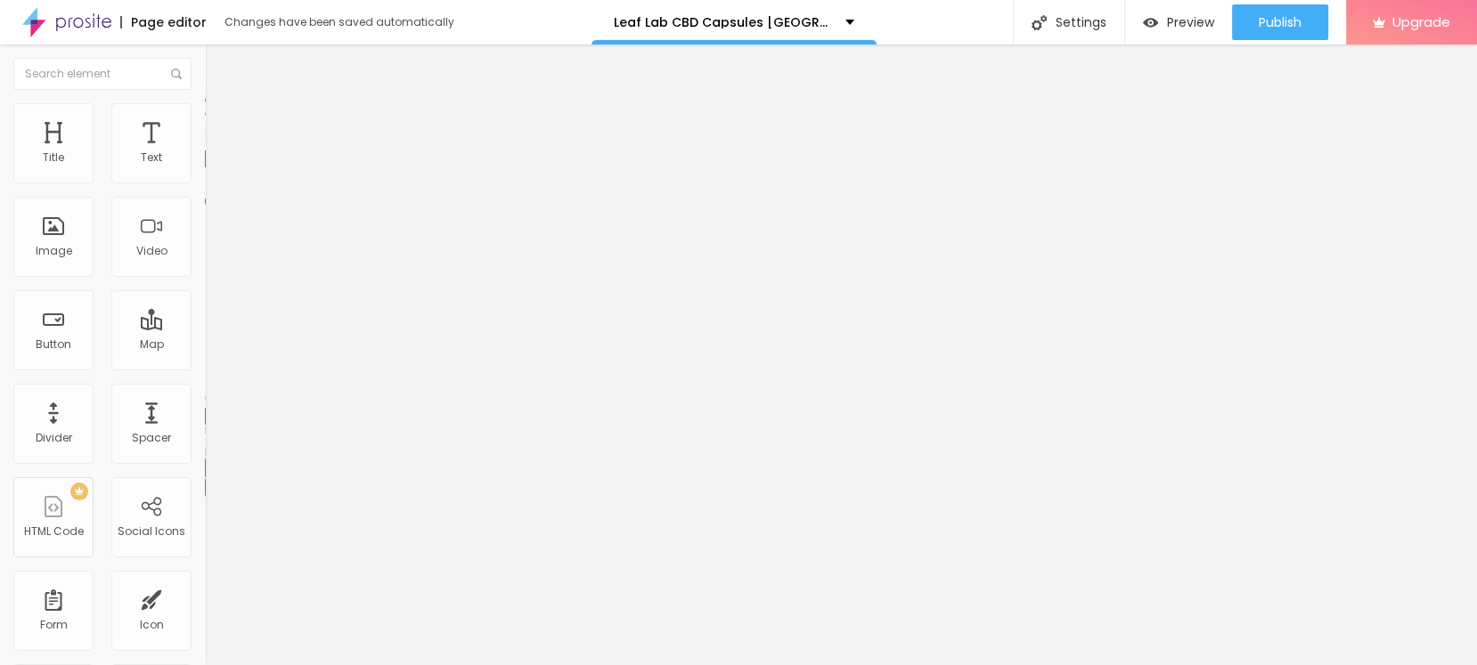
drag, startPoint x: 184, startPoint y: 187, endPoint x: 77, endPoint y: 204, distance: 109.1
type input "40"
click at [205, 183] on input "range" at bounding box center [262, 175] width 115 height 14
click at [205, 167] on input "Click me" at bounding box center [312, 159] width 214 height 18
click at [205, 167] on input "✅❤️👉" at bounding box center [312, 159] width 214 height 18
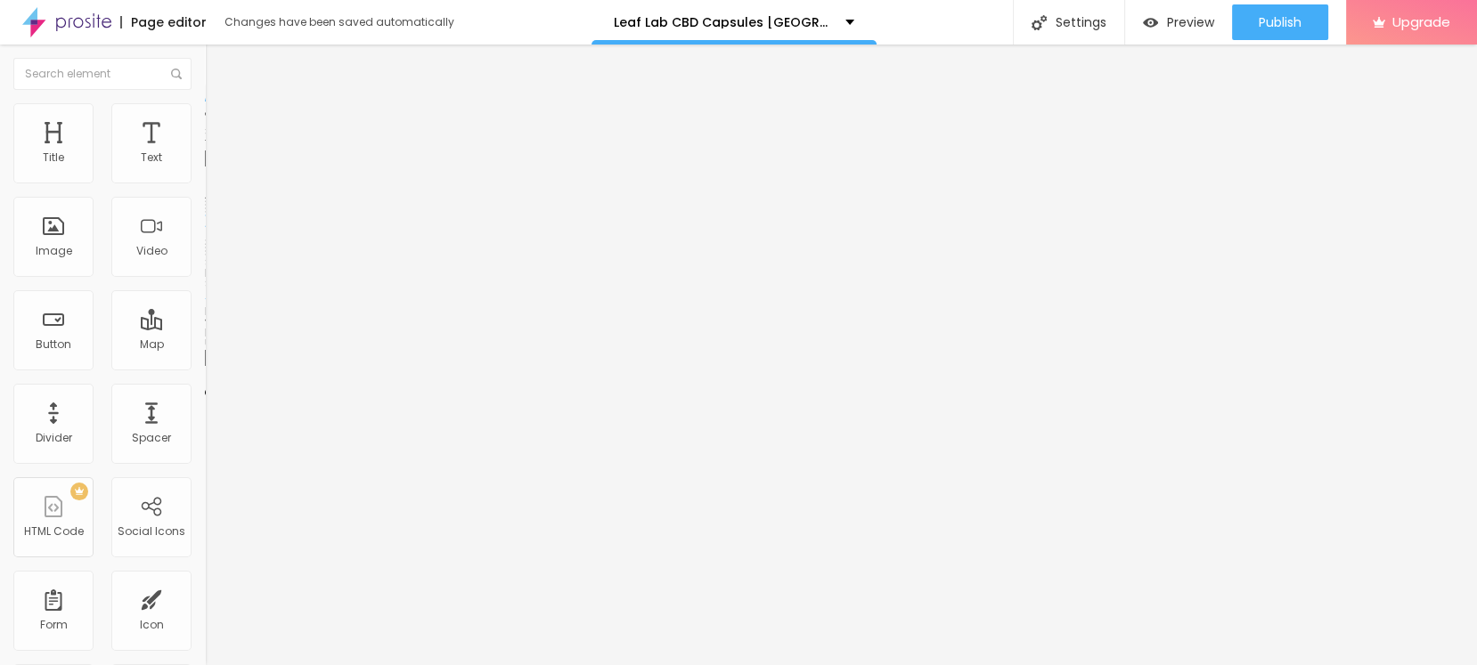
click at [205, 167] on input "✅❤️👉Click Here👈🛒😇" at bounding box center [312, 159] width 214 height 18
type input "✅❤️👉Click Here👈🛒😇"
click at [205, 367] on input "https://" at bounding box center [312, 358] width 214 height 18
click at [205, 363] on input "https://" at bounding box center [312, 358] width 214 height 18
paste input "[DOMAIN_NAME][URL]"
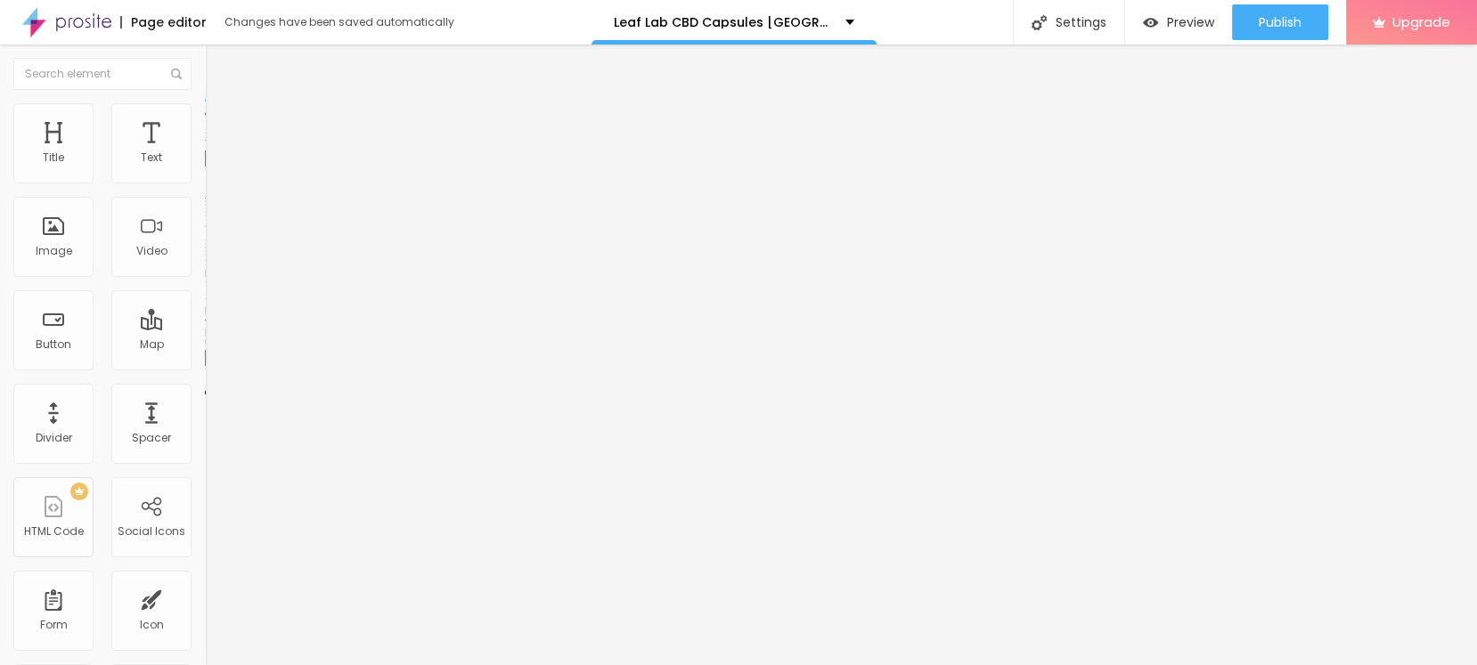
scroll to position [0, 18]
type input "[URL][DOMAIN_NAME]"
click at [205, 398] on div "Open in new tab" at bounding box center [307, 393] width 205 height 9
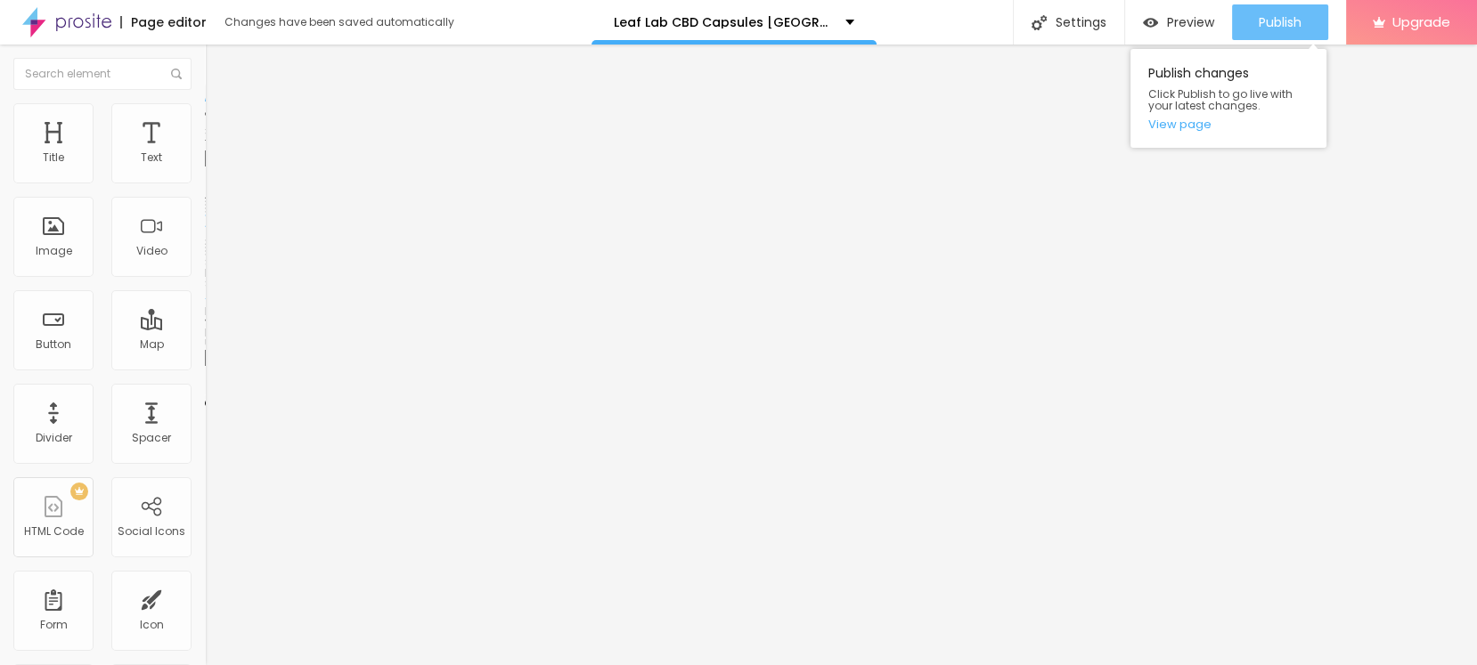
click at [1278, 15] on span "Publish" at bounding box center [1280, 22] width 43 height 14
click at [1169, 128] on link "View page" at bounding box center [1228, 124] width 160 height 12
click at [1284, 21] on span "Publish" at bounding box center [1280, 22] width 43 height 14
